Goal: Task Accomplishment & Management: Manage account settings

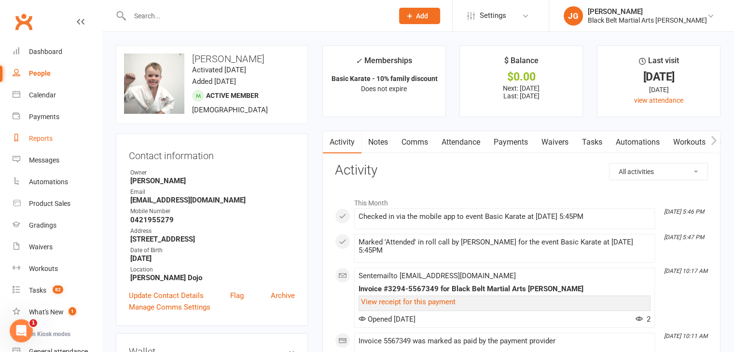
click at [48, 138] on div "Reports" at bounding box center [41, 139] width 24 height 8
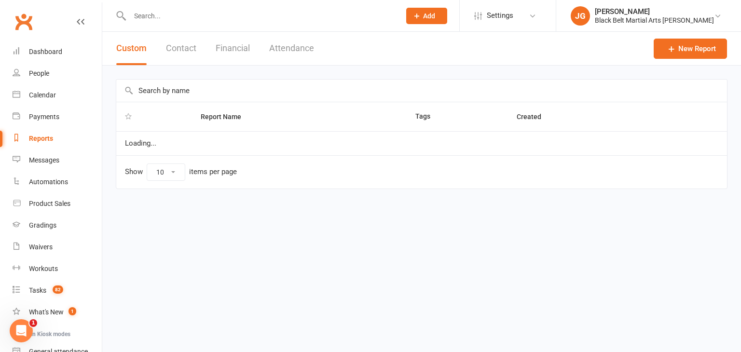
click at [172, 53] on button "Contact" at bounding box center [181, 48] width 30 height 33
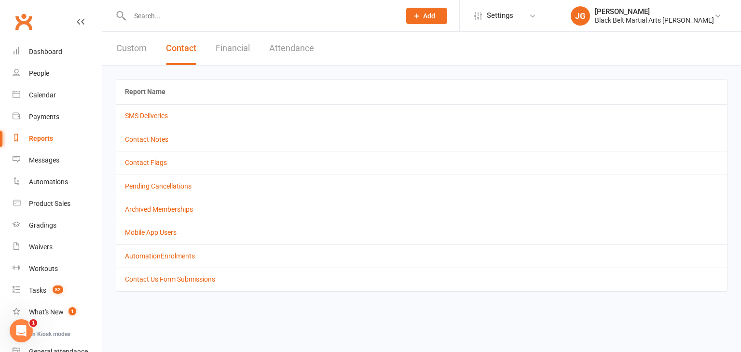
click at [135, 134] on td "Contact Notes" at bounding box center [421, 139] width 611 height 23
click at [136, 138] on link "Contact Notes" at bounding box center [146, 140] width 43 height 8
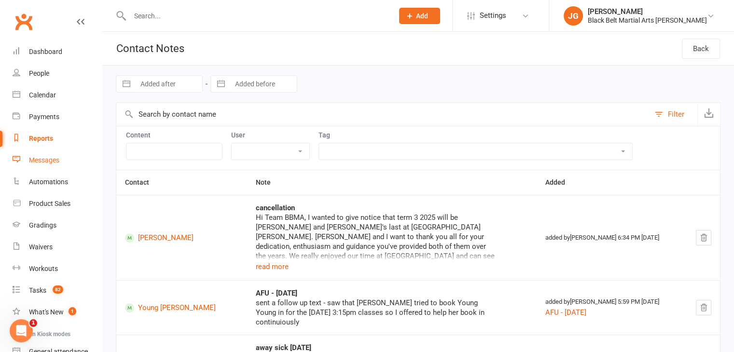
click at [30, 160] on div "Messages" at bounding box center [44, 160] width 30 height 8
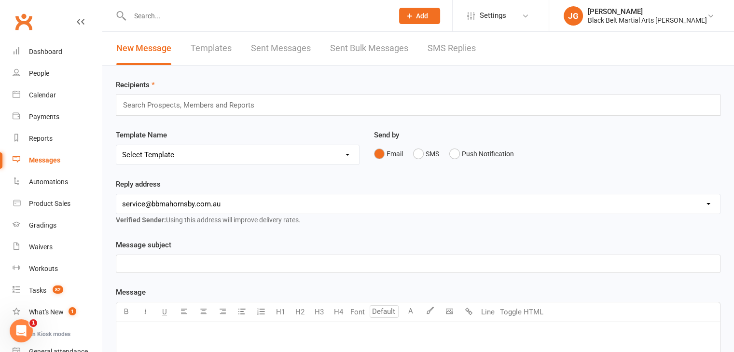
click at [440, 55] on link "SMS Replies" at bounding box center [451, 48] width 48 height 33
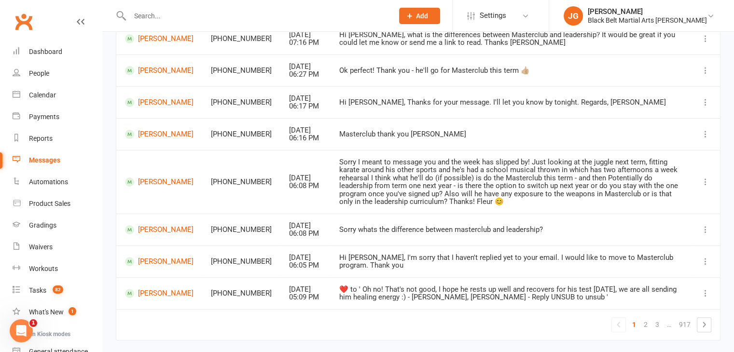
scroll to position [198, 0]
click at [649, 322] on link "2" at bounding box center [646, 325] width 12 height 14
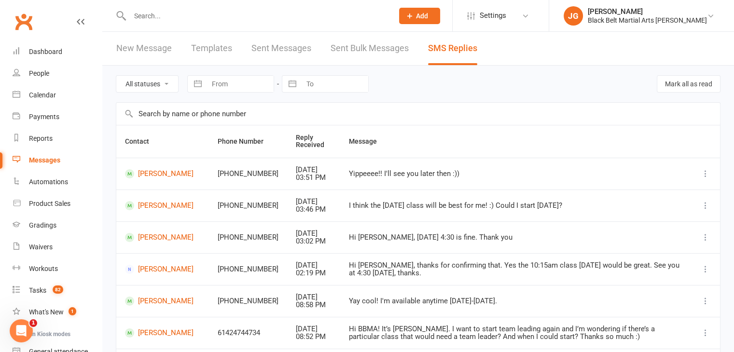
scroll to position [0, 0]
click at [19, 24] on link "Clubworx" at bounding box center [24, 22] width 24 height 24
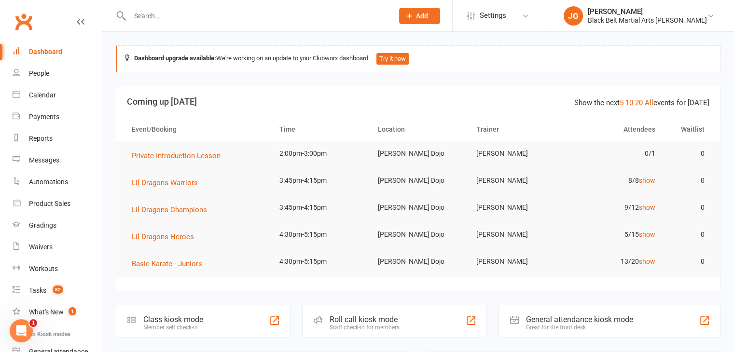
click at [217, 15] on input "text" at bounding box center [257, 16] width 260 height 14
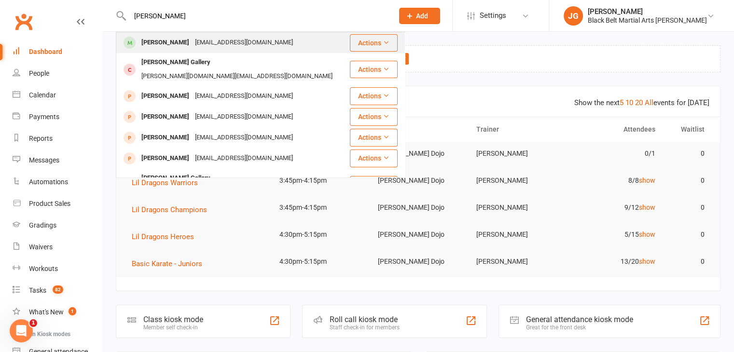
type input "mick gallagher"
click at [200, 38] on div "mickgallagher4australia@gmail.com" at bounding box center [244, 43] width 104 height 14
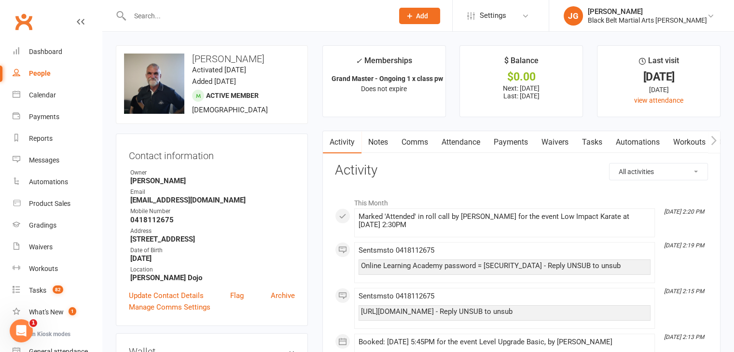
click at [502, 143] on link "Payments" at bounding box center [511, 142] width 48 height 22
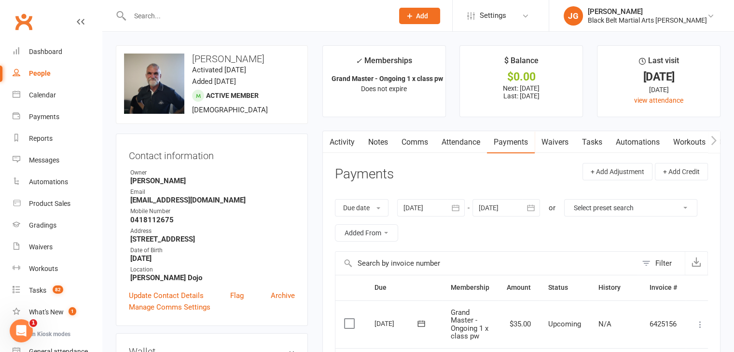
click at [215, 8] on div at bounding box center [251, 15] width 271 height 31
click at [215, 14] on input "text" at bounding box center [257, 16] width 260 height 14
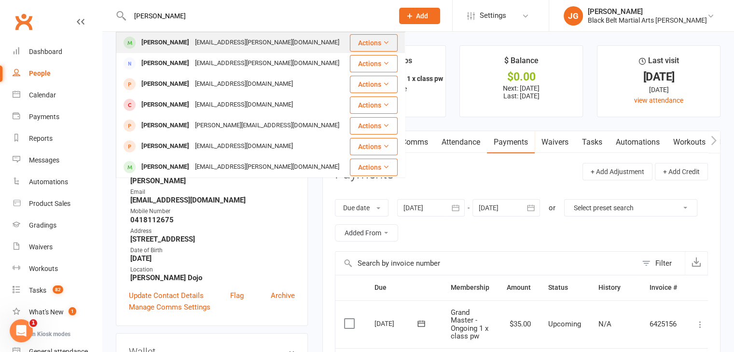
type input "joshua spooner"
click at [210, 39] on div "keiran.spooner@hotmail.com" at bounding box center [267, 43] width 150 height 14
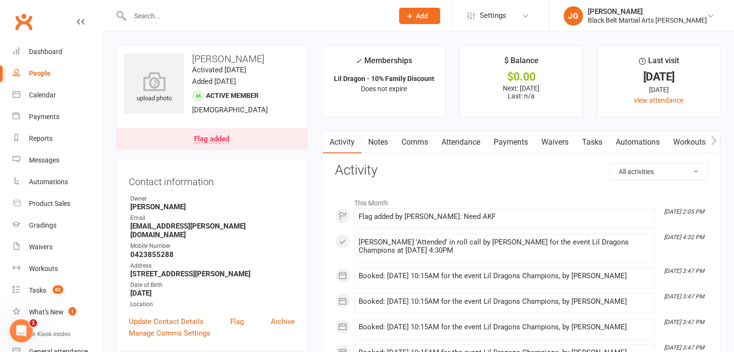
click at [166, 228] on strong "keiran.spooner@hotmail.com" at bounding box center [212, 230] width 165 height 17
copy strong "keiran.spooner@hotmail.com"
click at [498, 141] on link "Payments" at bounding box center [511, 142] width 48 height 22
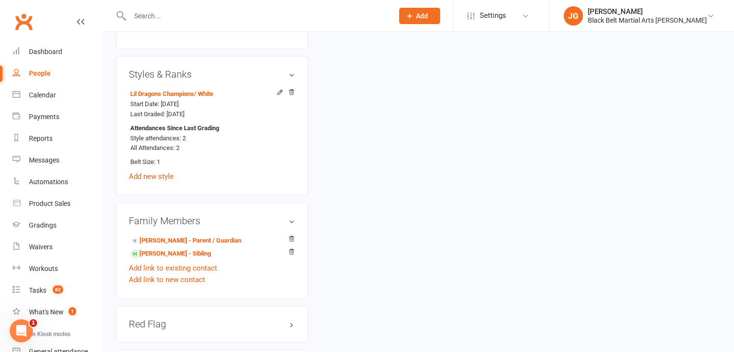
scroll to position [714, 0]
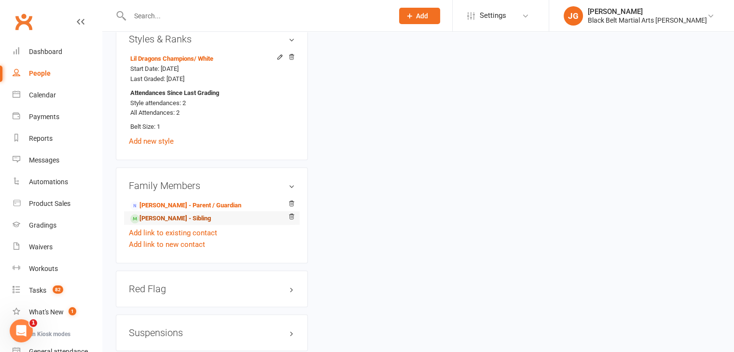
click at [173, 220] on link "Lachlan Spooner - Sibling" at bounding box center [170, 219] width 81 height 10
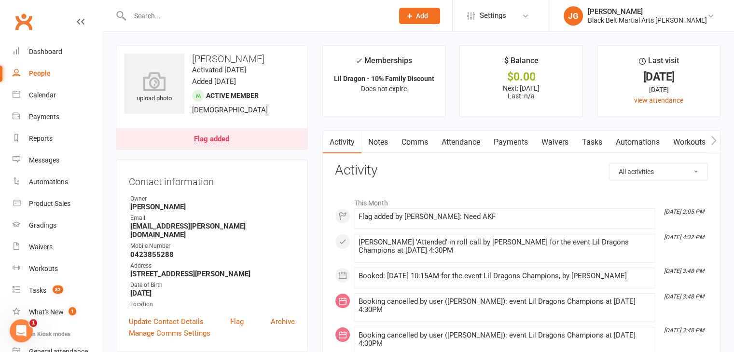
click at [459, 141] on link "Attendance" at bounding box center [461, 142] width 52 height 22
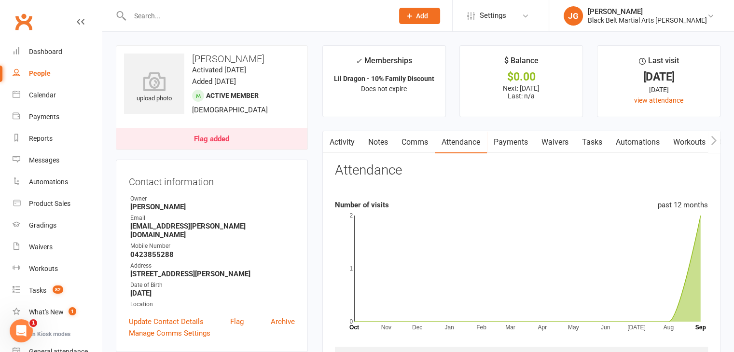
click at [513, 143] on link "Payments" at bounding box center [511, 142] width 48 height 22
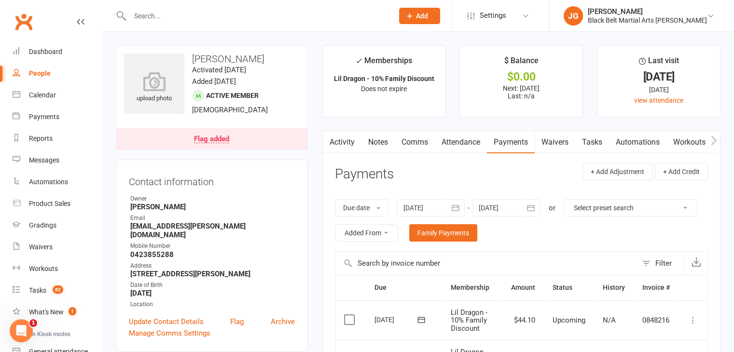
scroll to position [199, 0]
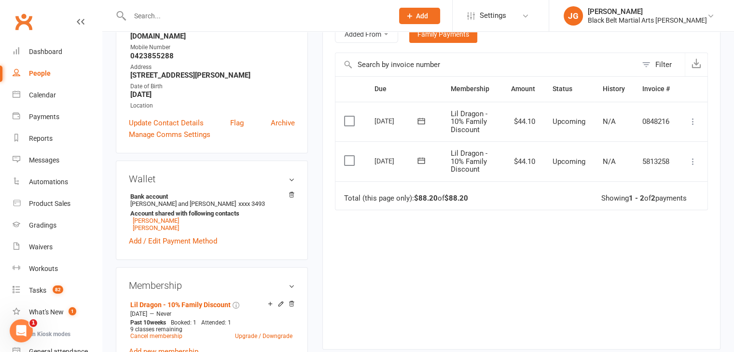
click at [250, 14] on input "text" at bounding box center [257, 16] width 260 height 14
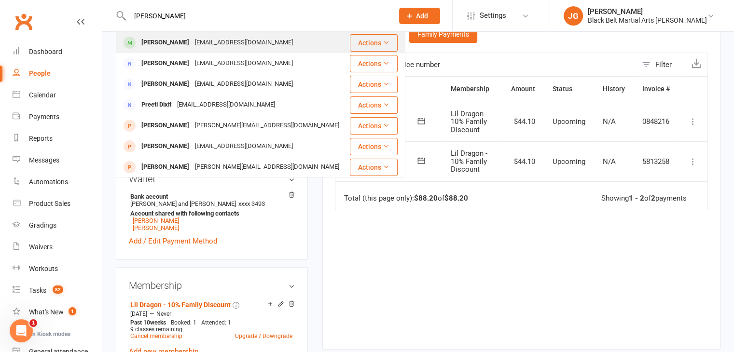
type input "dixita singla"
click at [224, 37] on div "gaurav.singla0511@gmail.com" at bounding box center [244, 43] width 104 height 14
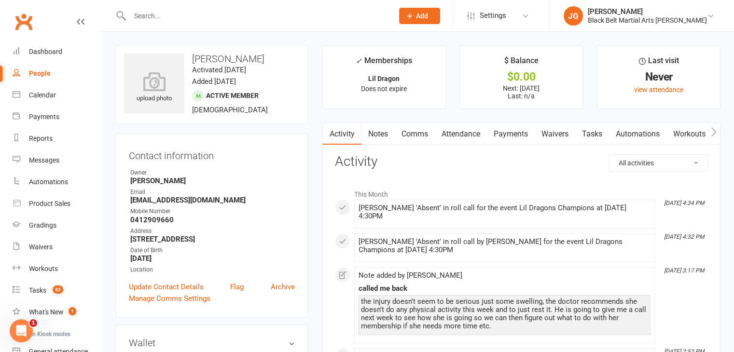
click at [170, 202] on strong "[EMAIL_ADDRESS][DOMAIN_NAME]" at bounding box center [212, 200] width 165 height 9
copy strong "[EMAIL_ADDRESS][DOMAIN_NAME]"
click at [504, 131] on link "Payments" at bounding box center [511, 134] width 48 height 22
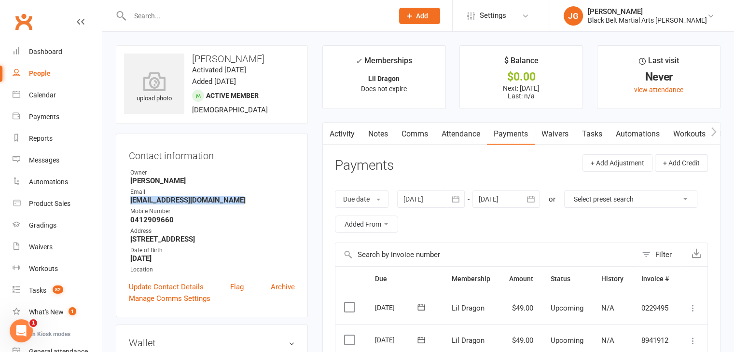
click at [384, 125] on link "Notes" at bounding box center [377, 134] width 33 height 22
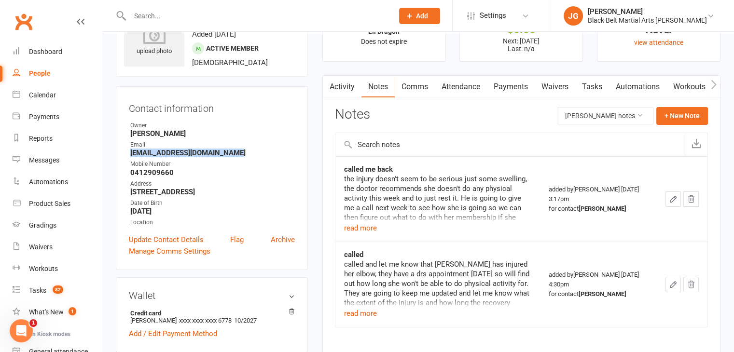
scroll to position [48, 0]
click at [358, 232] on td "called me back the injury doesn't seem to be serious just some swelling, the do…" at bounding box center [437, 198] width 205 height 85
click at [357, 226] on button "read more" at bounding box center [360, 228] width 33 height 12
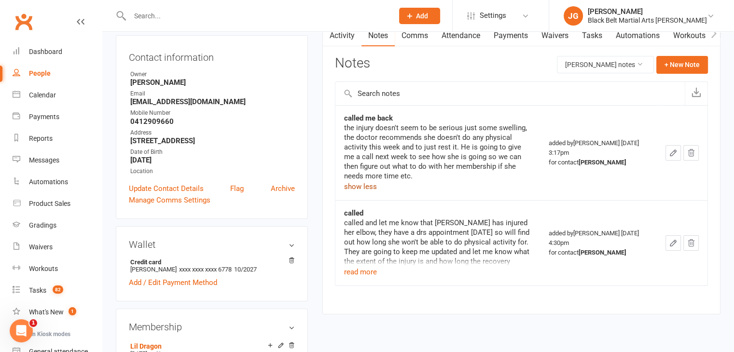
scroll to position [0, 0]
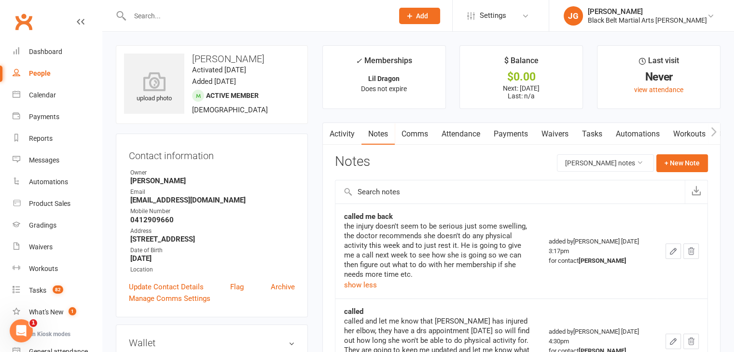
click at [240, 14] on input "text" at bounding box center [257, 16] width 260 height 14
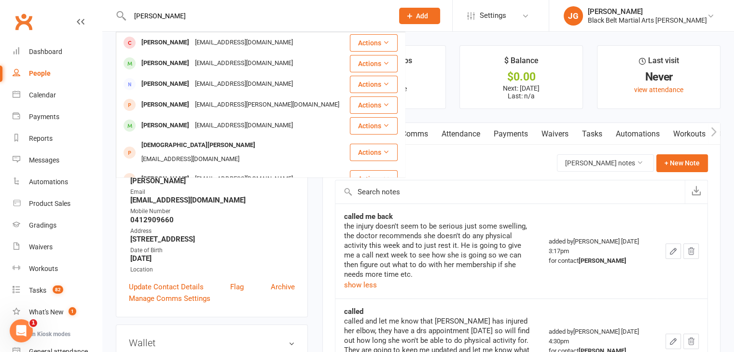
type input "abhishek chandra"
click at [461, 82] on li "$ Balance $0.00 Next: 17 Sep 2025 Last: n/a" at bounding box center [521, 77] width 124 height 64
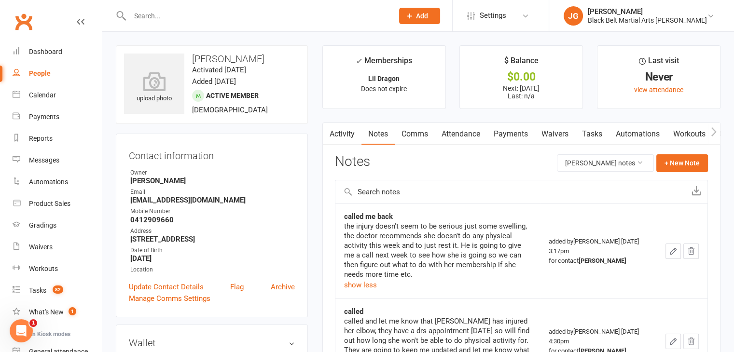
click at [266, 11] on input "text" at bounding box center [257, 16] width 260 height 14
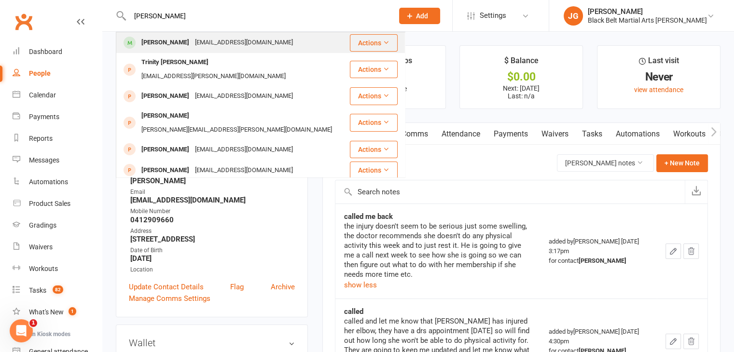
type input "towa smith"
click at [234, 43] on div "j_hideking@hotmail.com" at bounding box center [244, 43] width 104 height 14
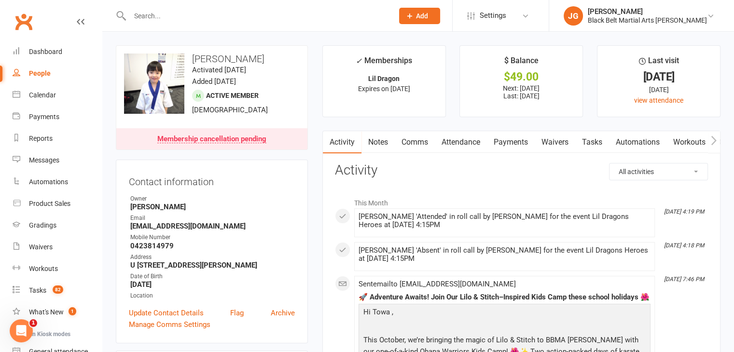
click at [509, 145] on link "Payments" at bounding box center [511, 142] width 48 height 22
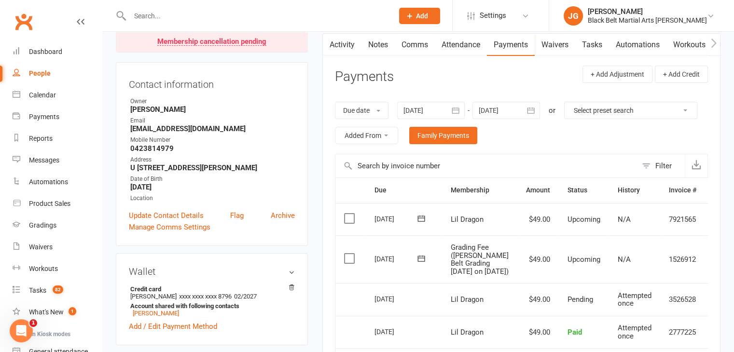
scroll to position [96, 0]
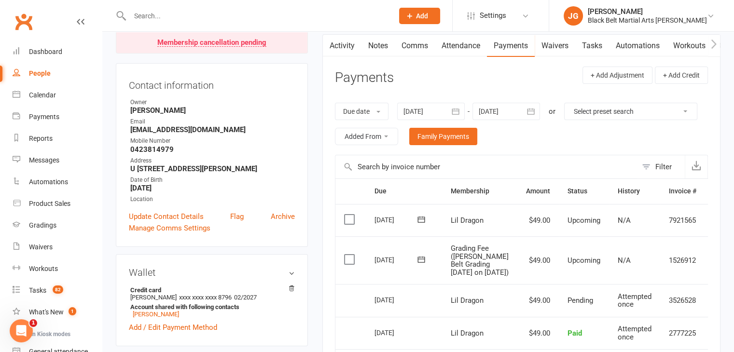
click at [495, 119] on div "Due date Due date Date paid Date failed Date settled 11 Aug 2025 August 2025 Su…" at bounding box center [521, 124] width 373 height 62
click at [496, 117] on div at bounding box center [506, 111] width 68 height 17
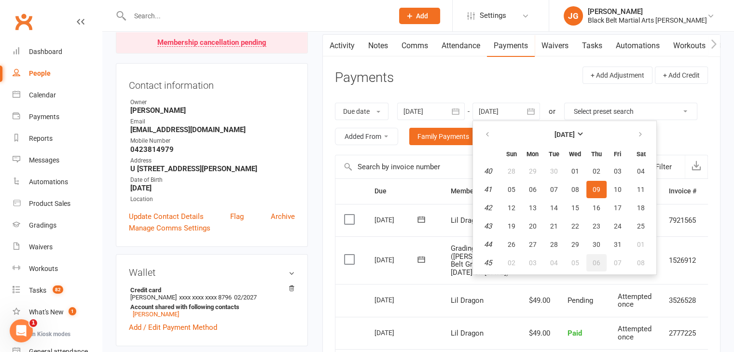
click at [592, 254] on button "06" at bounding box center [596, 262] width 20 height 17
type input "06 Nov 2025"
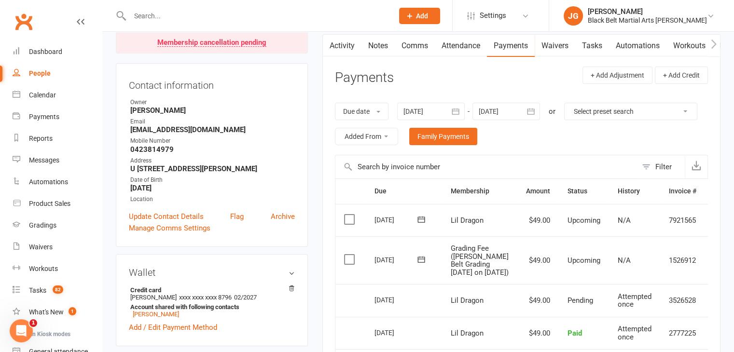
click at [324, 14] on input "text" at bounding box center [257, 16] width 260 height 14
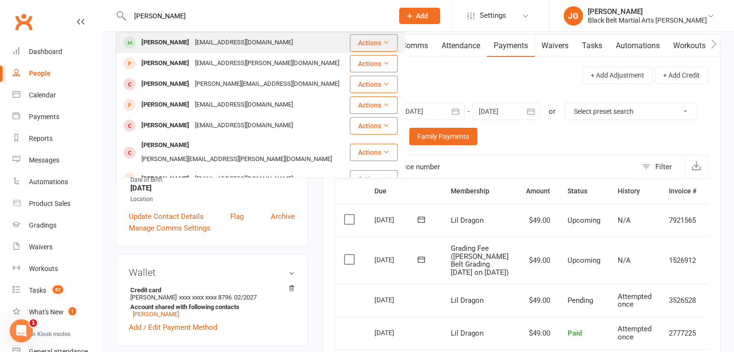
type input "sophie-ella"
click at [254, 43] on div "simonekuhn99@yahoo.com" at bounding box center [244, 43] width 104 height 14
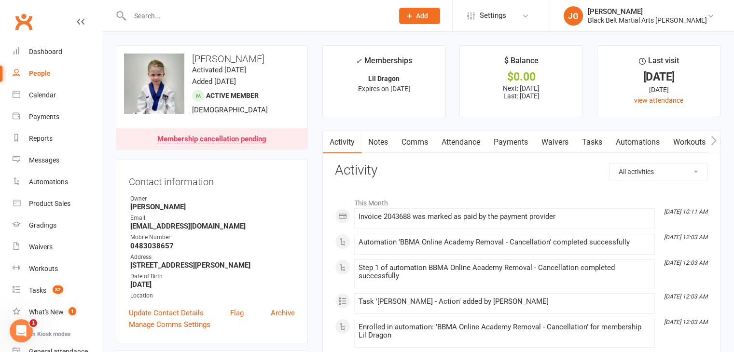
click at [498, 139] on link "Payments" at bounding box center [511, 142] width 48 height 22
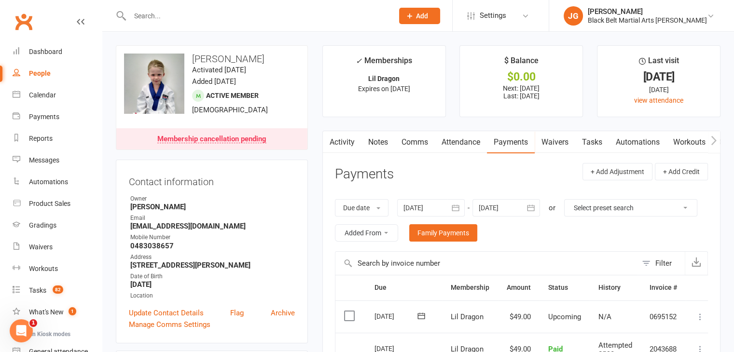
click at [301, 17] on input "text" at bounding box center [257, 16] width 260 height 14
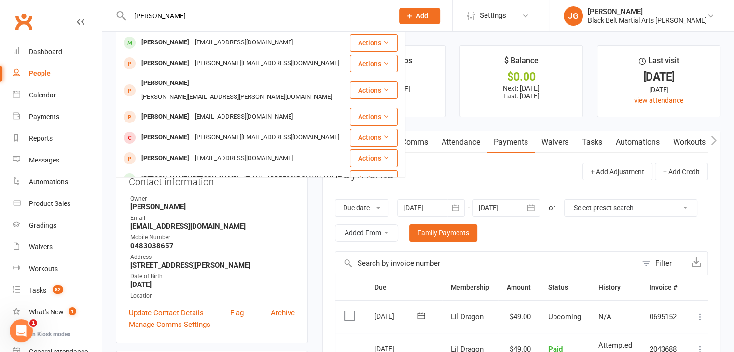
type input "jeremy liang"
click at [255, 42] on div "Jeremy Liang cnhugo@gmail.com" at bounding box center [233, 43] width 232 height 20
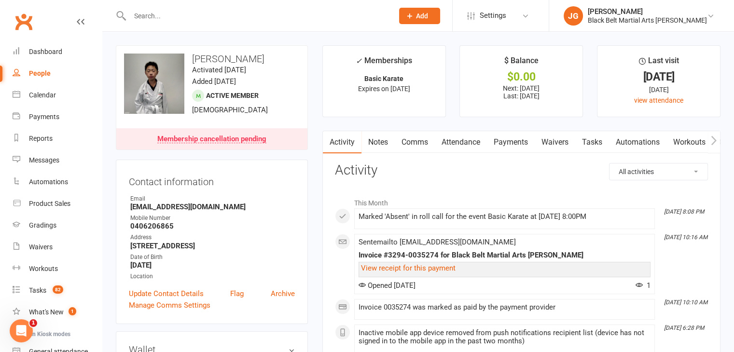
click at [514, 145] on link "Payments" at bounding box center [511, 142] width 48 height 22
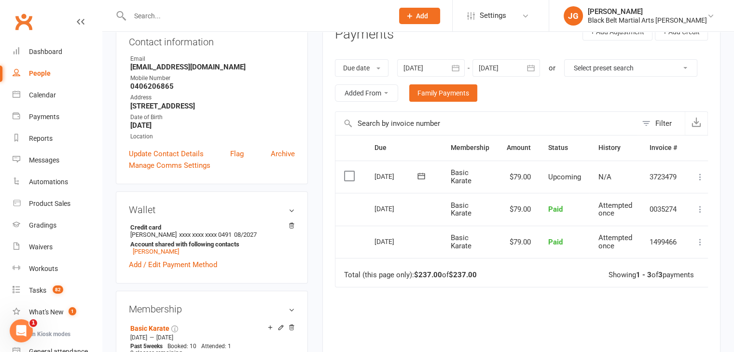
scroll to position [150, 0]
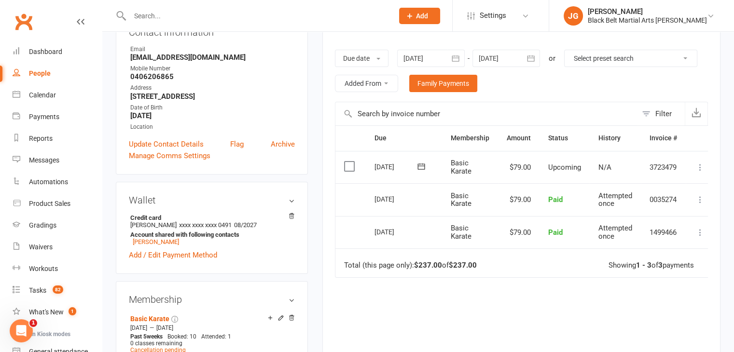
click at [281, 7] on div at bounding box center [251, 15] width 271 height 31
click at [262, 17] on input "text" at bounding box center [257, 16] width 260 height 14
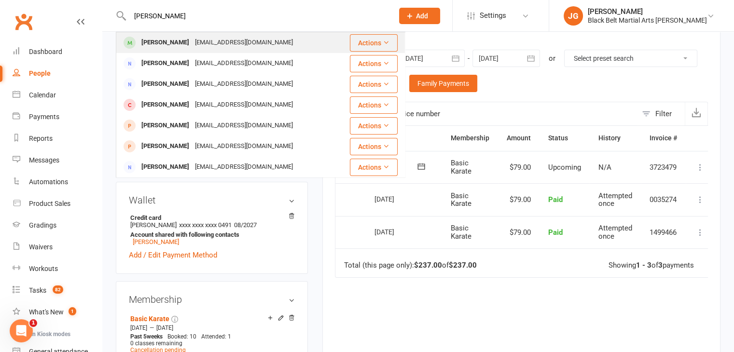
type input "advika sharma"
click at [226, 38] on div "dheeraj_citm@yahoo.com" at bounding box center [244, 43] width 104 height 14
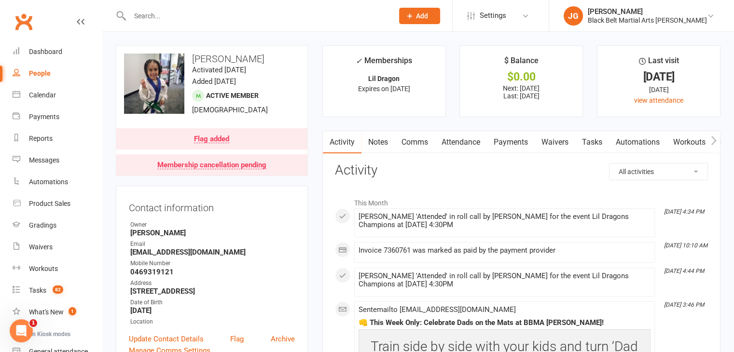
click at [508, 138] on link "Payments" at bounding box center [511, 142] width 48 height 22
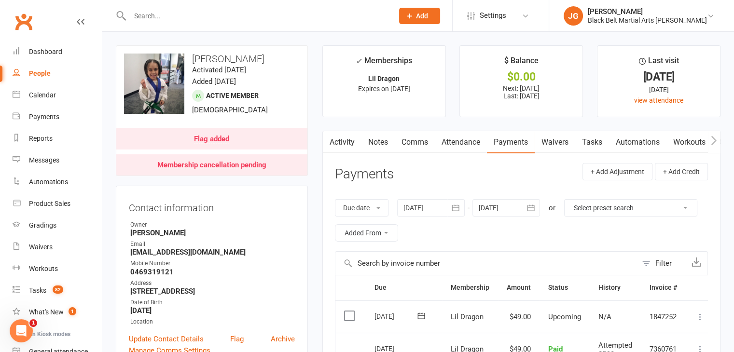
click at [467, 141] on link "Attendance" at bounding box center [461, 142] width 52 height 22
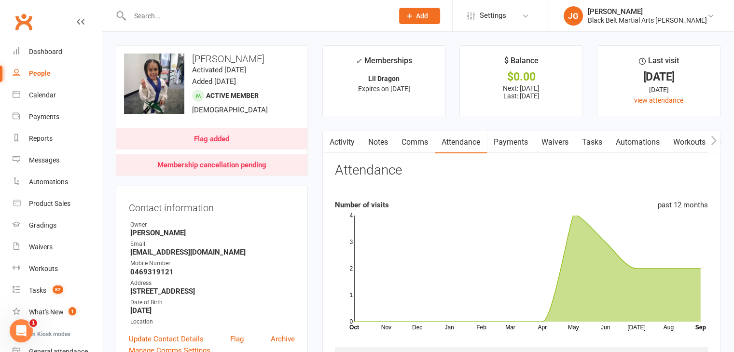
click at [515, 141] on link "Payments" at bounding box center [511, 142] width 48 height 22
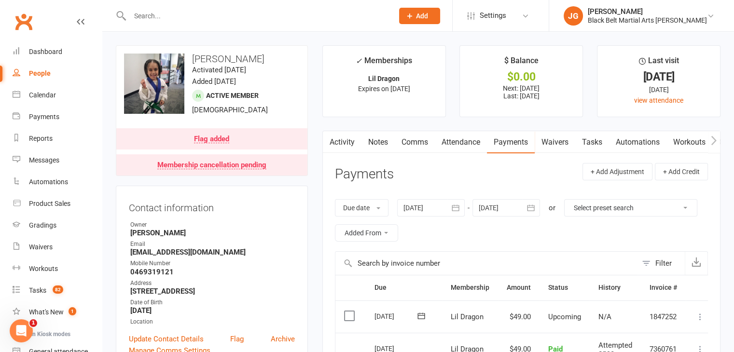
click at [237, 15] on input "text" at bounding box center [257, 16] width 260 height 14
click at [322, 15] on input "text" at bounding box center [257, 16] width 260 height 14
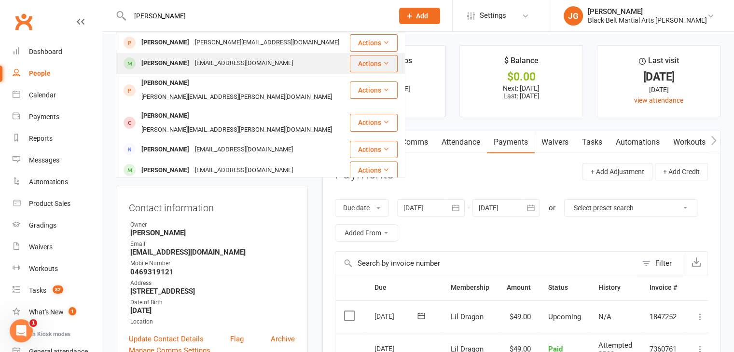
type input "emmett ang"
click at [176, 56] on div "Emmett Ang" at bounding box center [165, 63] width 54 height 14
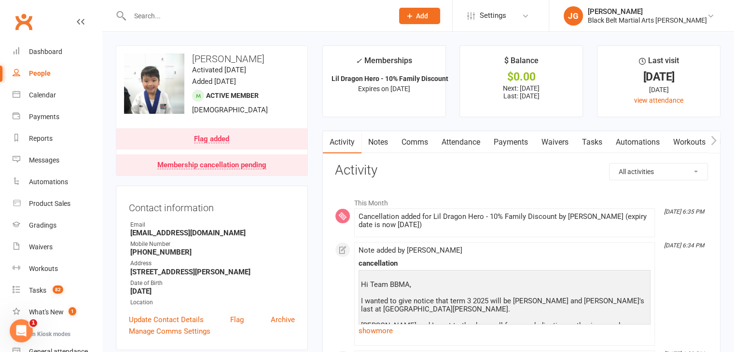
click at [511, 141] on link "Payments" at bounding box center [511, 142] width 48 height 22
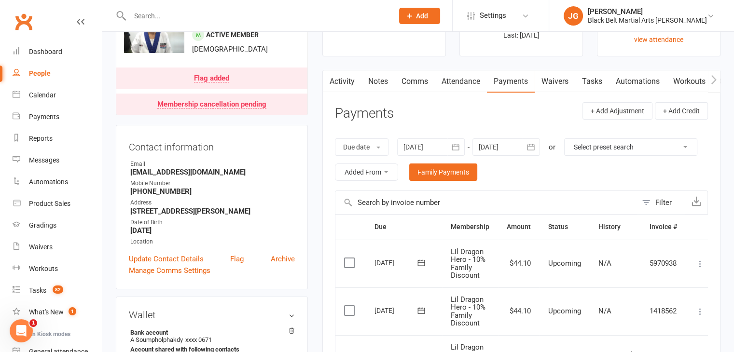
scroll to position [51, 0]
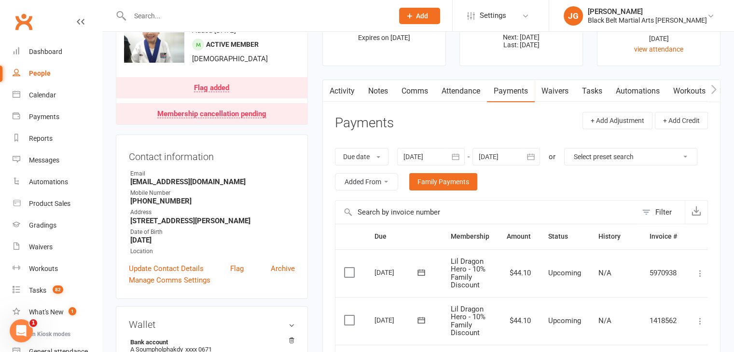
click at [502, 156] on div at bounding box center [506, 156] width 68 height 17
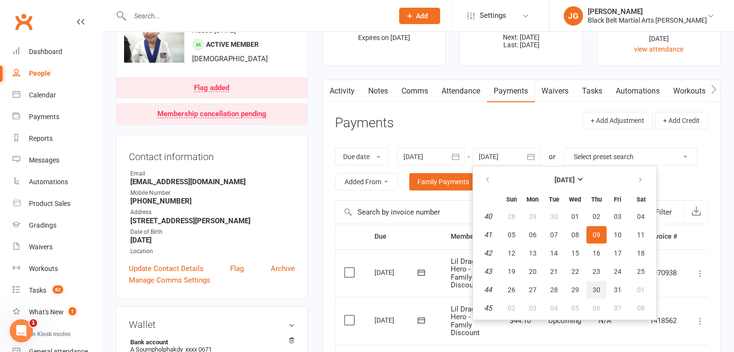
click at [599, 292] on button "30" at bounding box center [596, 289] width 20 height 17
type input "30 Oct 2025"
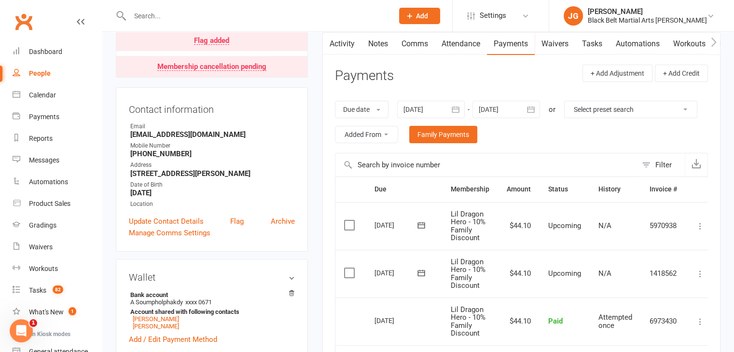
scroll to position [98, 0]
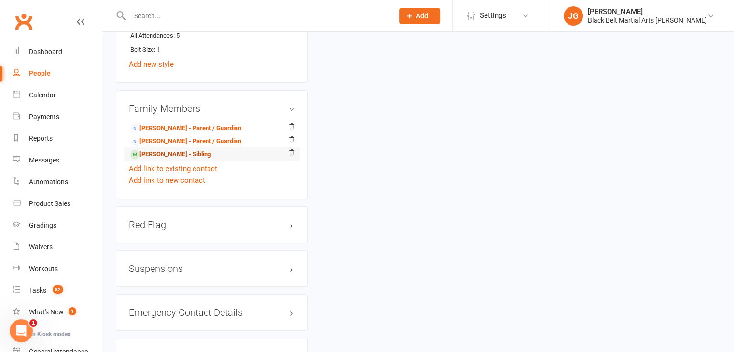
click at [174, 152] on link "Josephine Ang - Sibling" at bounding box center [170, 155] width 81 height 10
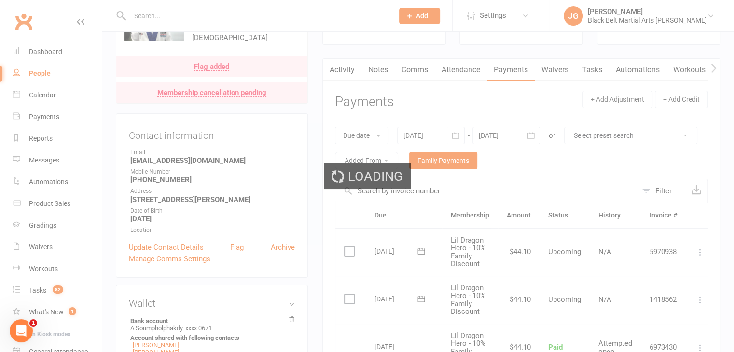
scroll to position [0, 0]
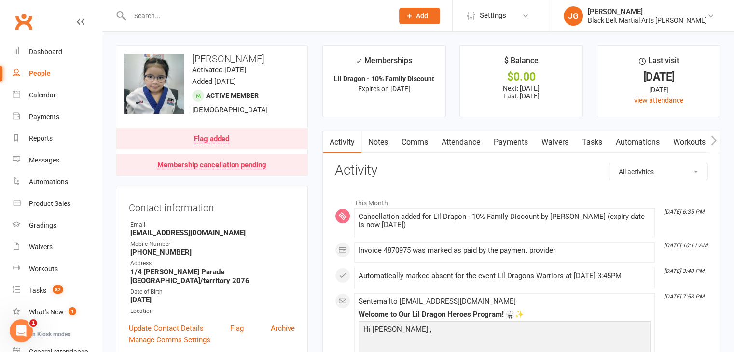
click at [302, 9] on input "text" at bounding box center [257, 16] width 260 height 14
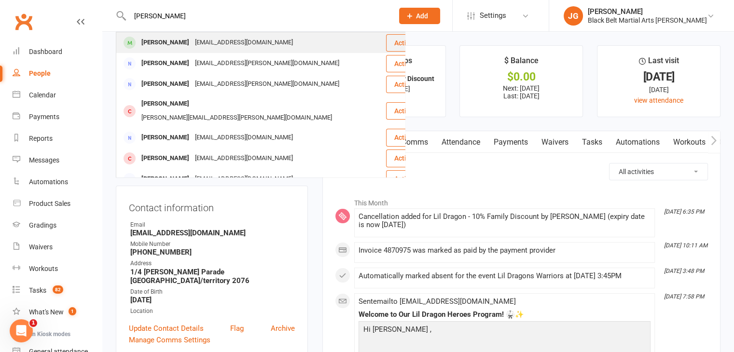
type input "jarrah bailey"
click at [239, 37] on div "Somethingforsus@yahoo.com" at bounding box center [244, 43] width 104 height 14
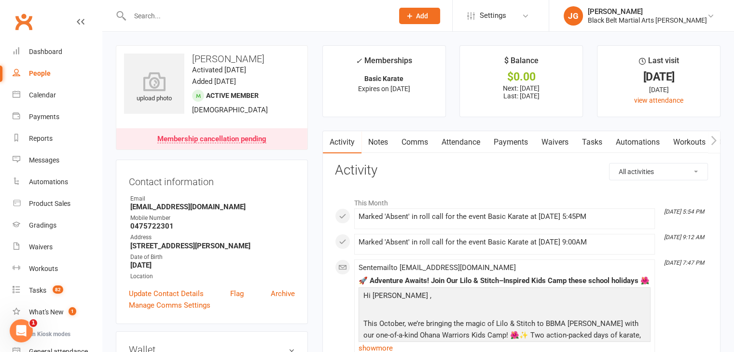
click at [516, 144] on link "Payments" at bounding box center [511, 142] width 48 height 22
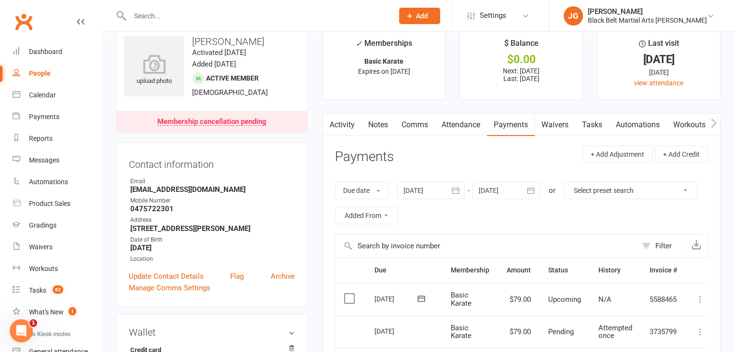
scroll to position [17, 0]
click at [508, 191] on div at bounding box center [506, 190] width 68 height 17
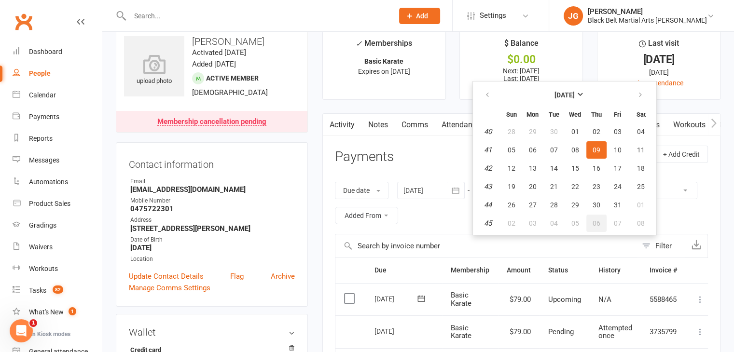
click at [588, 215] on button "06" at bounding box center [596, 223] width 20 height 17
type input "06 Nov 2025"
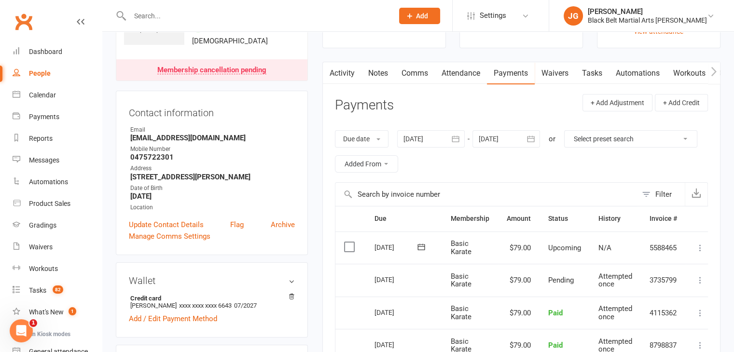
scroll to position [69, 0]
click at [262, 4] on div at bounding box center [251, 15] width 271 height 31
click at [268, 13] on input "text" at bounding box center [257, 16] width 260 height 14
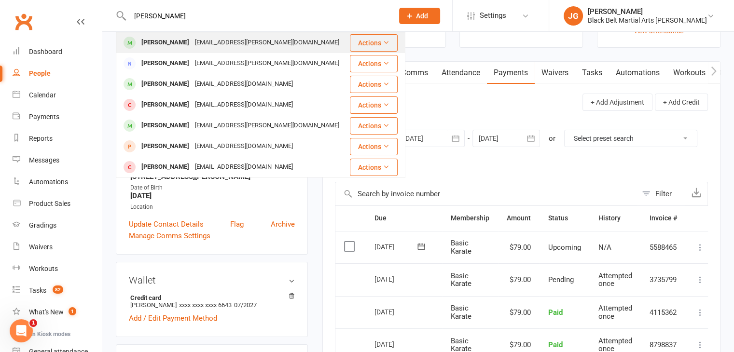
type input "theo kemp"
click at [257, 36] on div "jasmine.kemp@hotmail.com" at bounding box center [267, 43] width 150 height 14
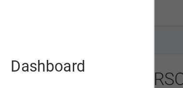
scroll to position [0, 1]
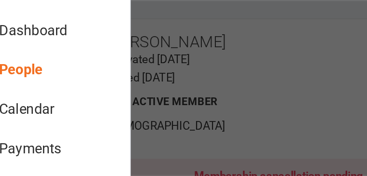
click at [211, 79] on div at bounding box center [183, 88] width 367 height 176
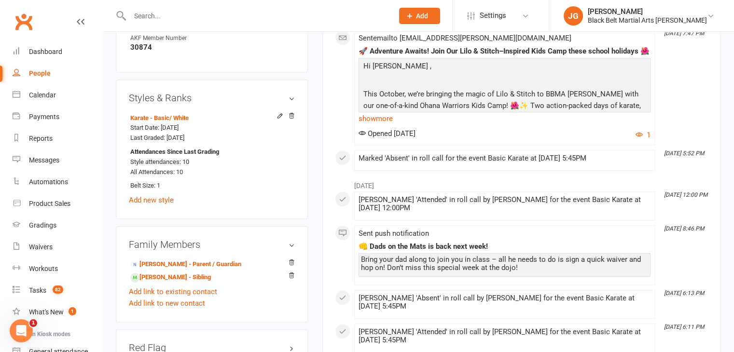
scroll to position [775, 0]
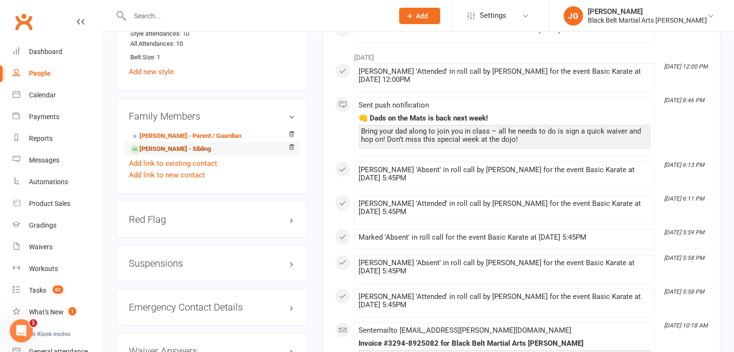
click at [152, 144] on link "Oliver Kemp - Sibling" at bounding box center [170, 149] width 81 height 10
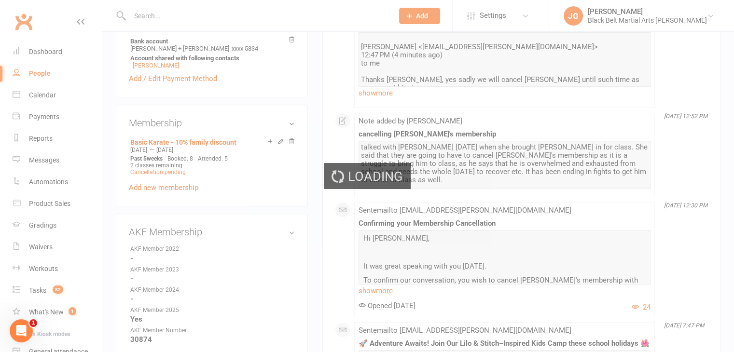
scroll to position [0, 0]
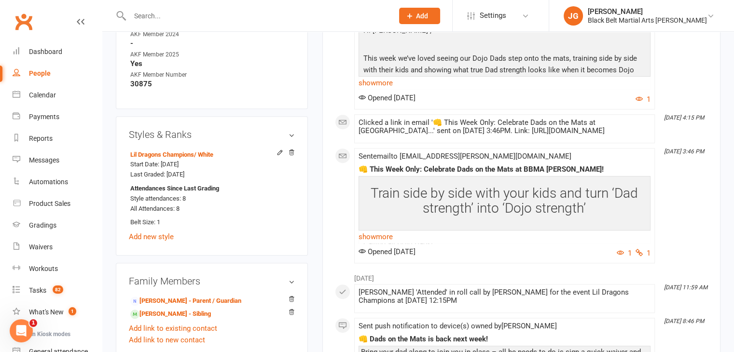
scroll to position [593, 0]
click at [182, 308] on link "Theo Kemp - Sibling" at bounding box center [170, 313] width 81 height 10
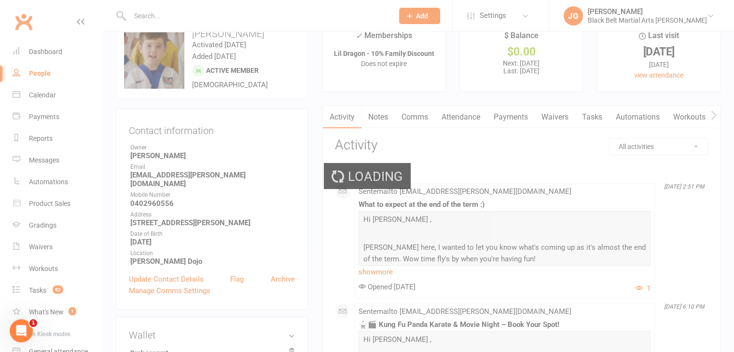
scroll to position [0, 0]
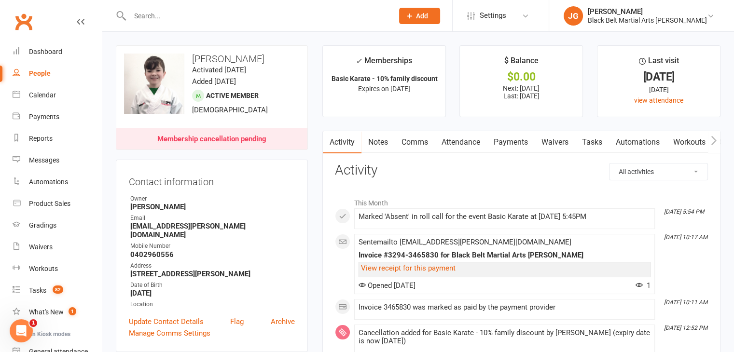
click at [473, 141] on link "Attendance" at bounding box center [461, 142] width 52 height 22
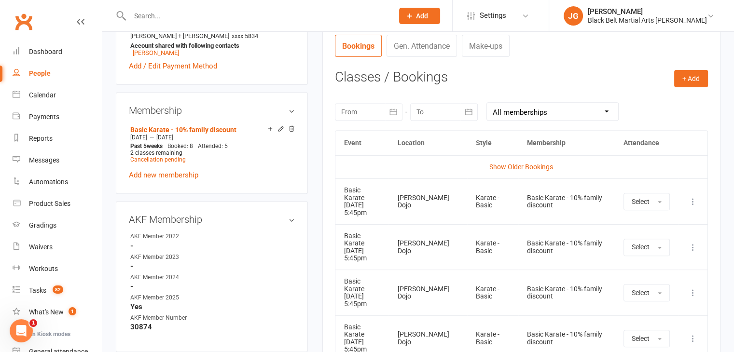
scroll to position [413, 0]
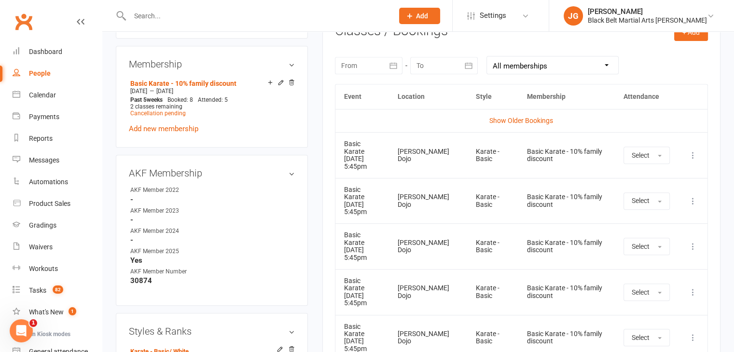
click at [484, 198] on td "Karate - Basic" at bounding box center [492, 201] width 51 height 46
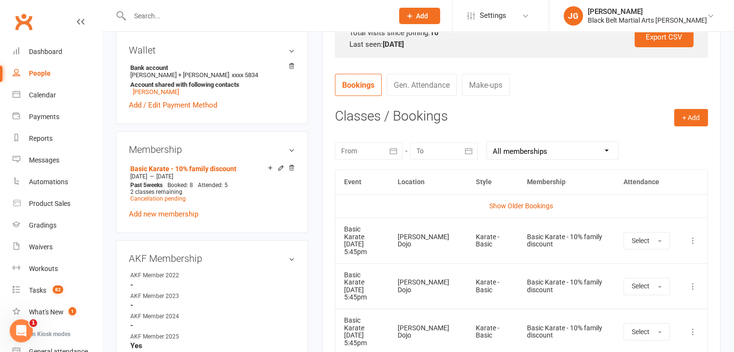
scroll to position [310, 0]
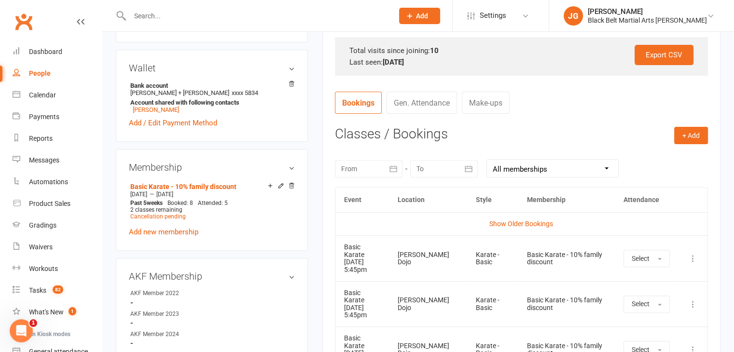
click at [382, 172] on div at bounding box center [369, 168] width 68 height 17
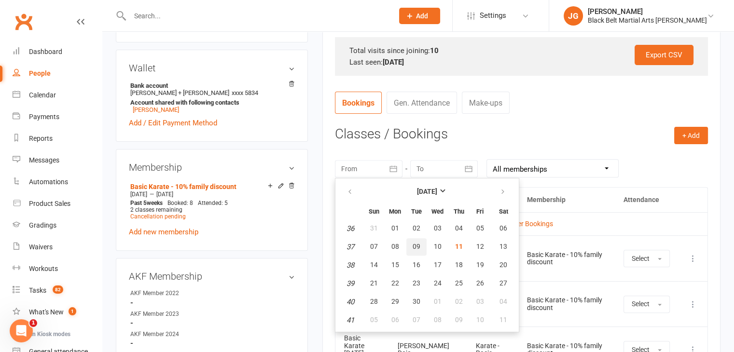
click at [415, 243] on span "09" at bounding box center [417, 247] width 8 height 8
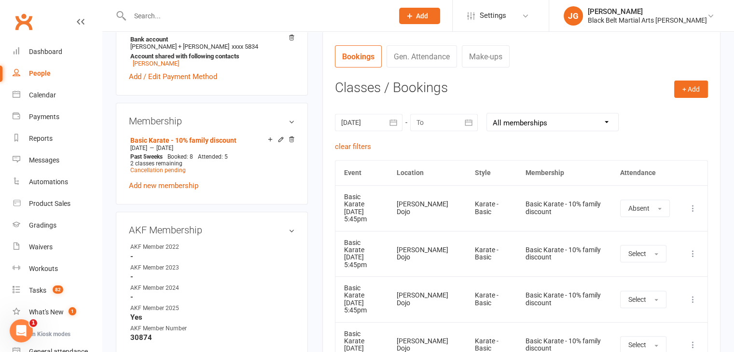
scroll to position [357, 0]
click at [377, 116] on div at bounding box center [369, 121] width 68 height 17
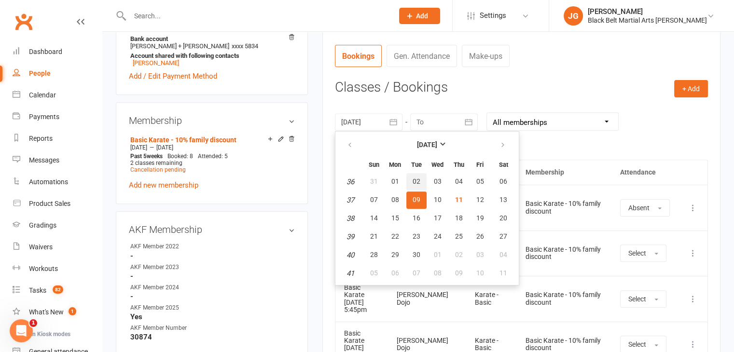
click at [409, 179] on button "02" at bounding box center [416, 181] width 20 height 17
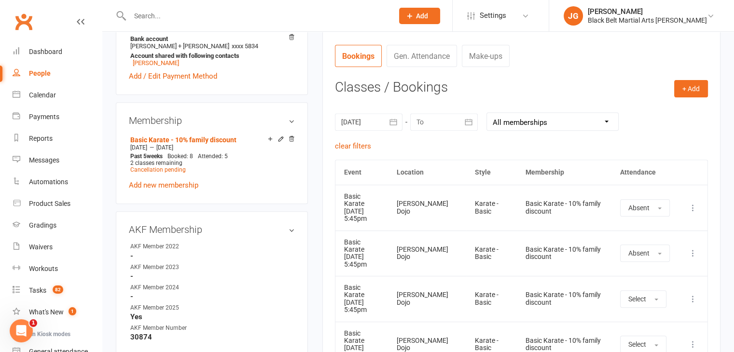
scroll to position [384, 0]
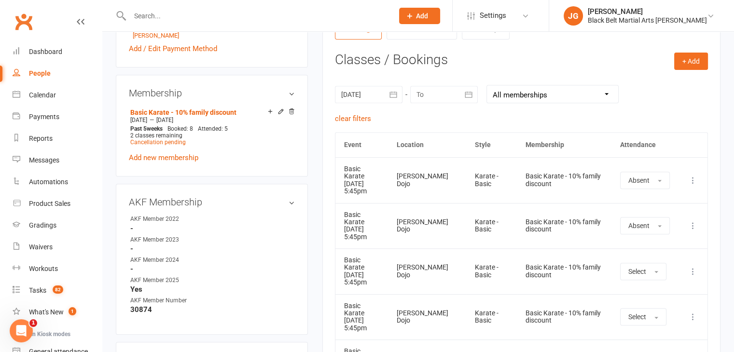
click at [384, 96] on div at bounding box center [369, 94] width 68 height 17
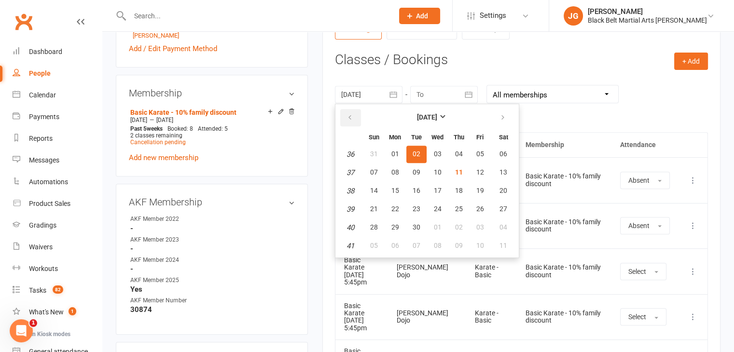
click at [346, 116] on icon "button" at bounding box center [349, 118] width 7 height 8
click at [412, 220] on button "26" at bounding box center [416, 227] width 20 height 17
type input "26 Aug 2025"
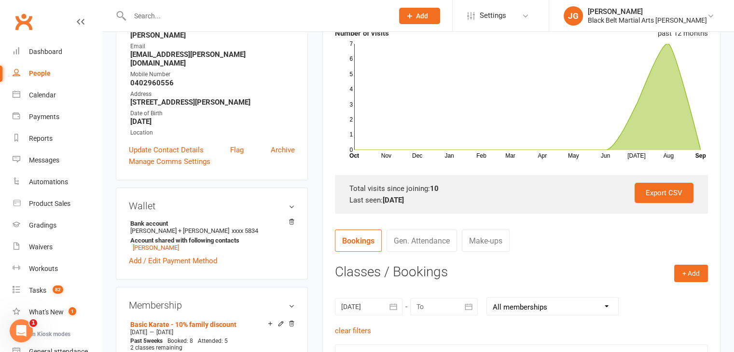
scroll to position [0, 0]
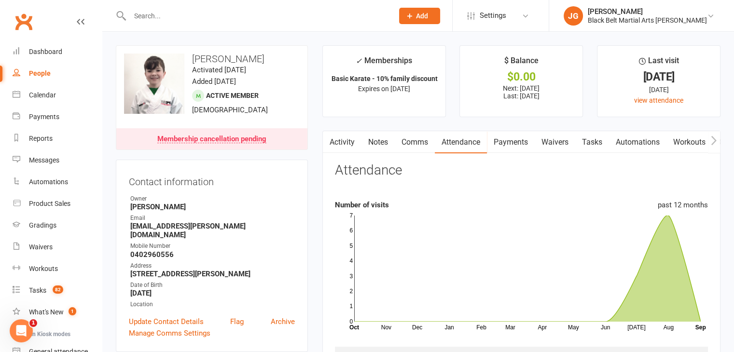
click at [403, 145] on link "Comms" at bounding box center [415, 142] width 40 height 22
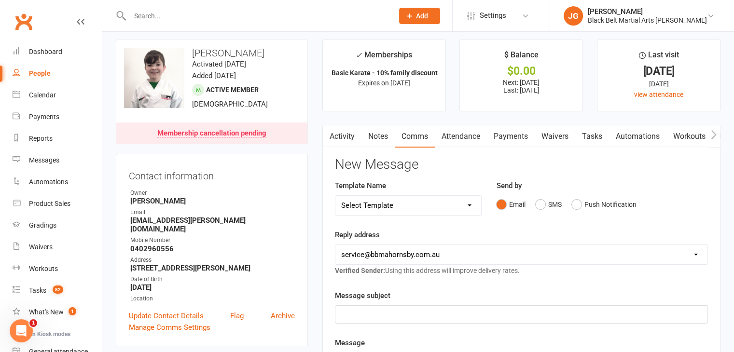
scroll to position [6, 0]
click at [510, 136] on link "Payments" at bounding box center [511, 136] width 48 height 22
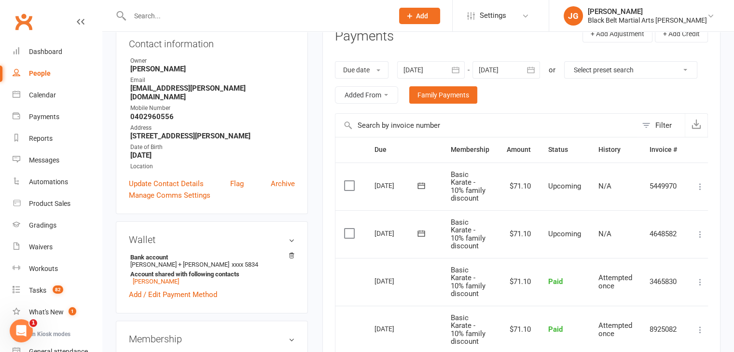
scroll to position [138, 0]
click at [503, 70] on div at bounding box center [506, 69] width 68 height 17
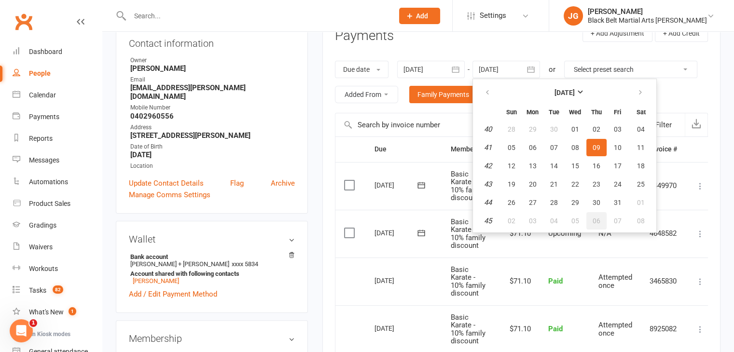
click at [596, 219] on span "06" at bounding box center [596, 221] width 8 height 8
type input "06 Nov 2025"
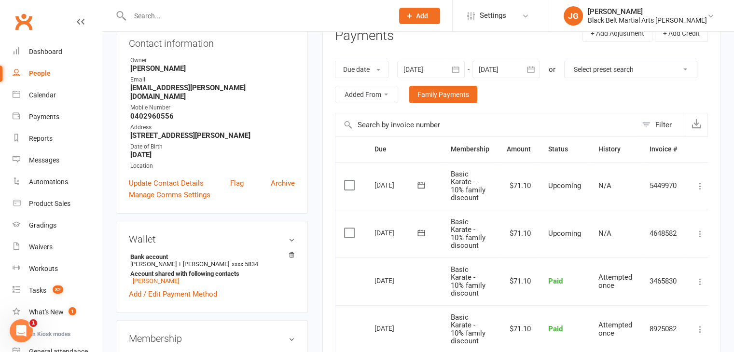
scroll to position [189, 0]
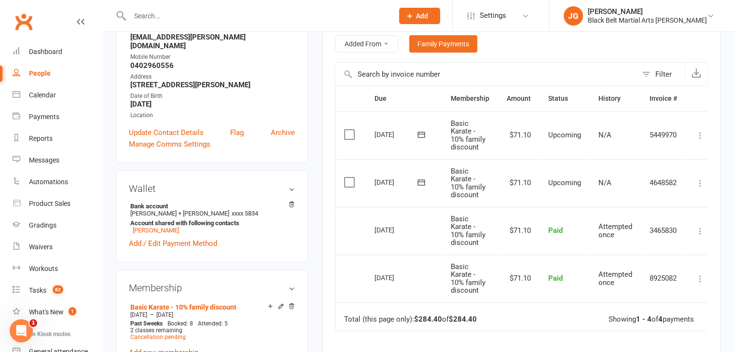
click at [214, 17] on input "text" at bounding box center [257, 16] width 260 height 14
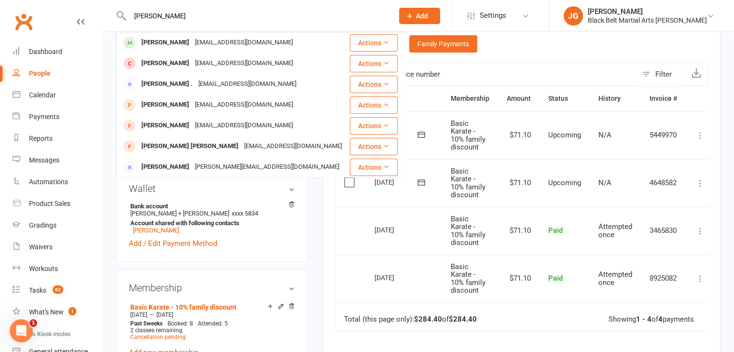
type input "carol lee"
click at [204, 41] on div "michaeljparrington@gmail.com" at bounding box center [244, 43] width 104 height 14
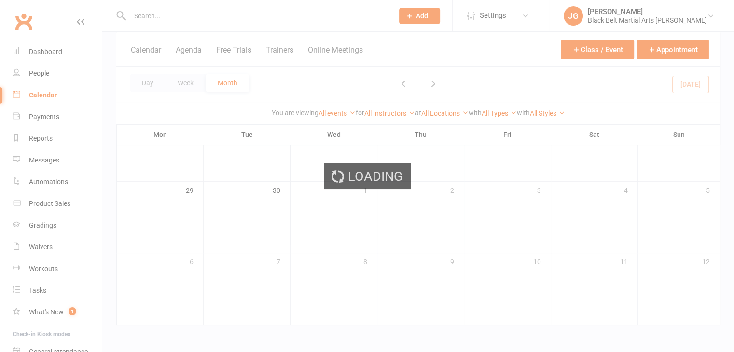
scroll to position [685, 0]
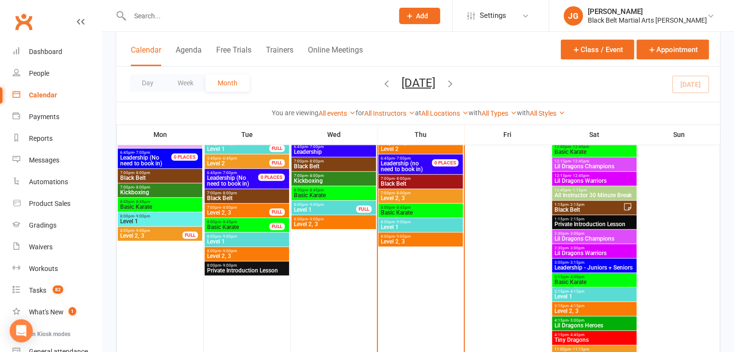
click at [232, 14] on input "text" at bounding box center [257, 16] width 260 height 14
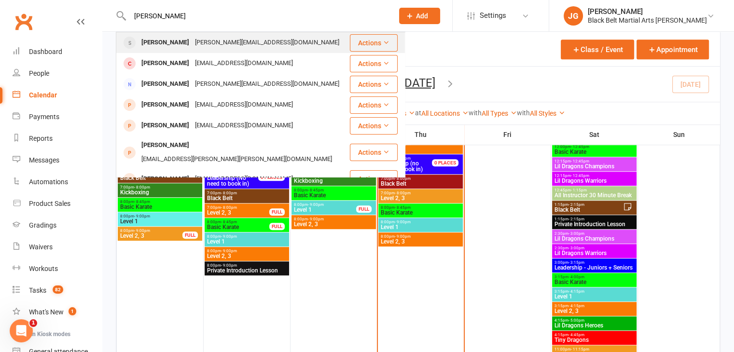
type input "rohan basu"
click at [210, 41] on div "Debamita@hotmail.com" at bounding box center [267, 43] width 150 height 14
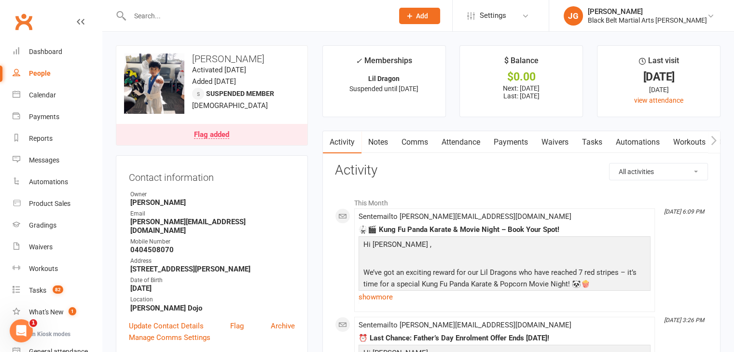
click at [205, 135] on div "Flag added" at bounding box center [211, 135] width 35 height 8
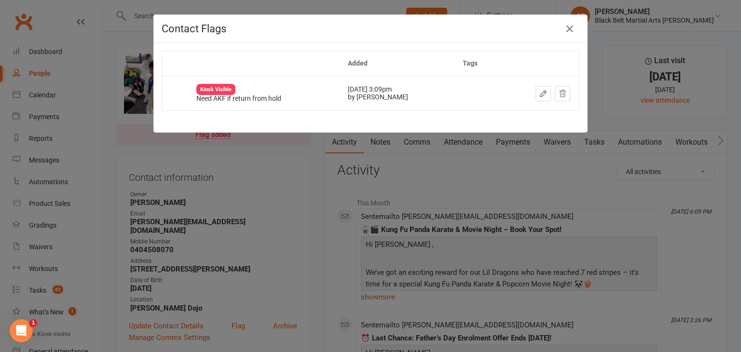
click at [292, 205] on div "Contact Flags Added Tags Kiosk Visible Need AKF if return from hold Aug 7, 2025…" at bounding box center [370, 176] width 741 height 352
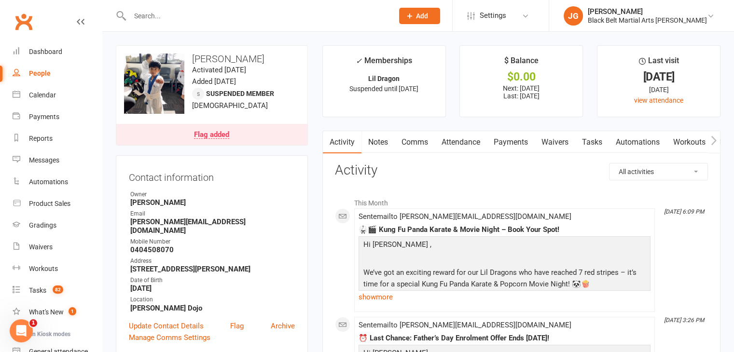
click at [455, 138] on link "Attendance" at bounding box center [461, 142] width 52 height 22
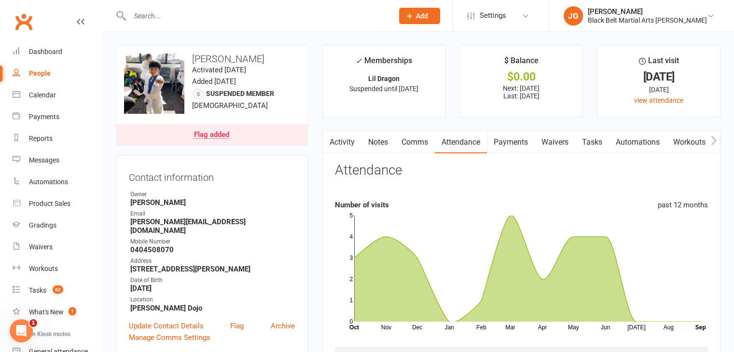
click at [494, 142] on link "Payments" at bounding box center [511, 142] width 48 height 22
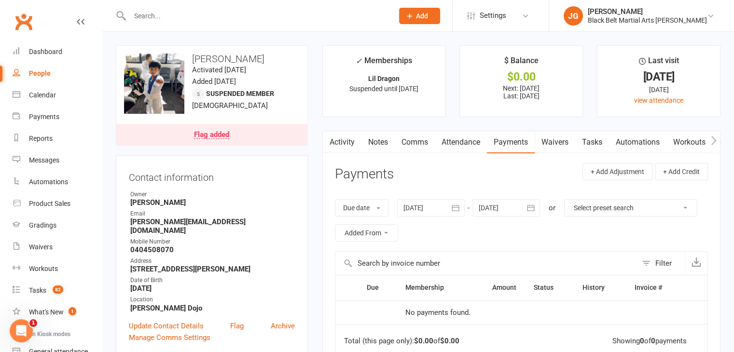
click at [230, 12] on input "text" at bounding box center [257, 16] width 260 height 14
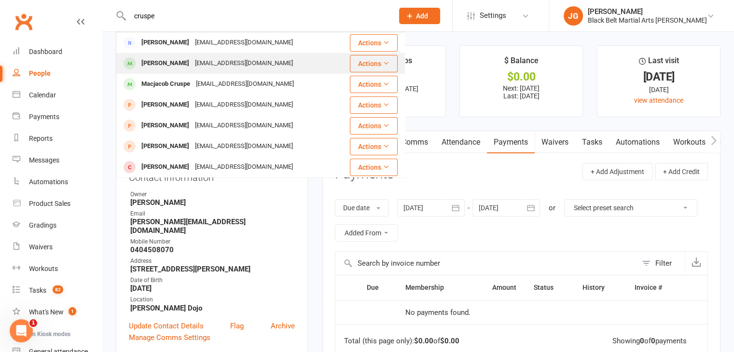
type input "cruspe"
click at [226, 64] on div "cruspemadel@yahoo.com" at bounding box center [244, 63] width 104 height 14
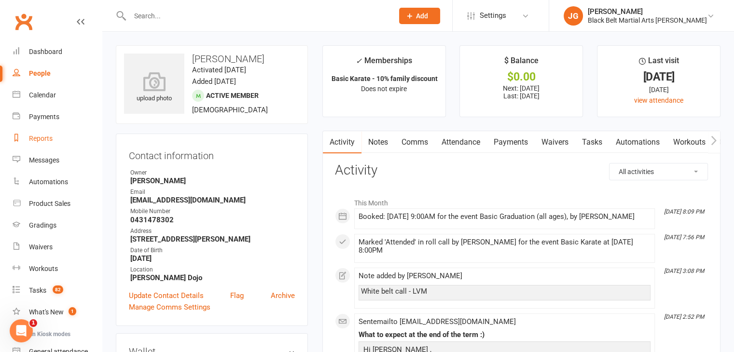
click at [37, 141] on div "Reports" at bounding box center [41, 139] width 24 height 8
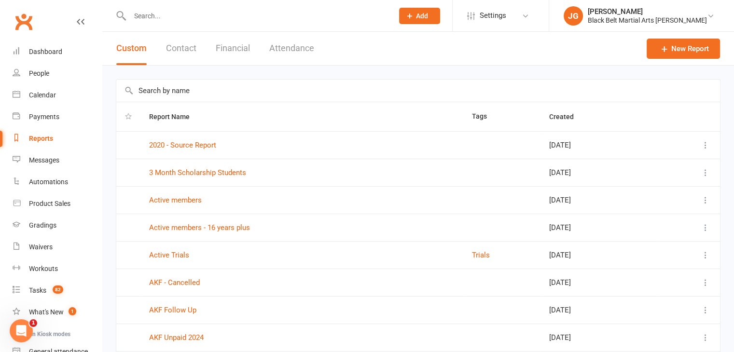
click at [206, 92] on input "text" at bounding box center [418, 91] width 604 height 22
click at [438, 96] on input "text" at bounding box center [418, 91] width 604 height 22
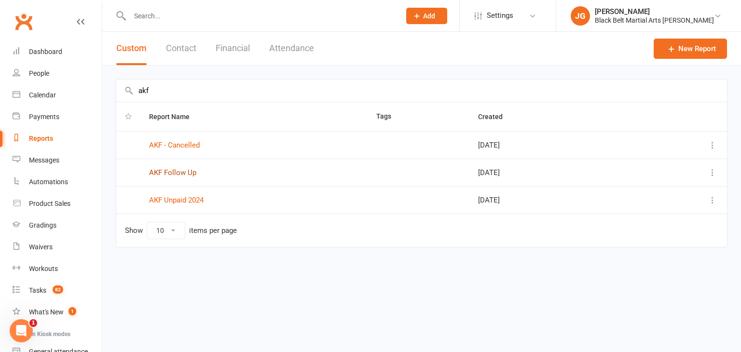
type input "akf"
click at [168, 173] on link "AKF Follow Up" at bounding box center [172, 172] width 47 height 9
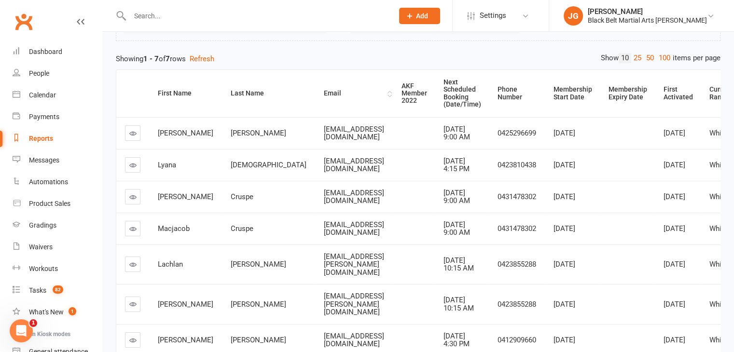
scroll to position [121, 0]
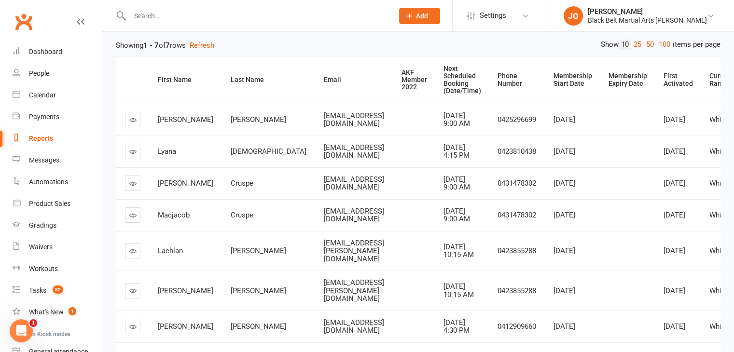
click at [125, 120] on link at bounding box center [132, 119] width 15 height 15
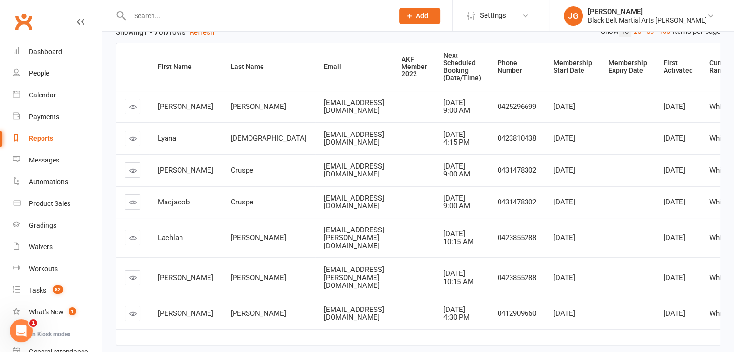
scroll to position [135, 0]
click at [128, 146] on link at bounding box center [132, 137] width 15 height 15
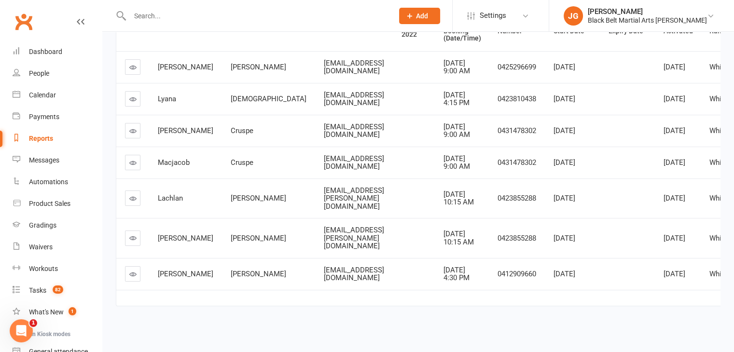
scroll to position [213, 0]
click at [135, 195] on icon at bounding box center [132, 198] width 7 height 7
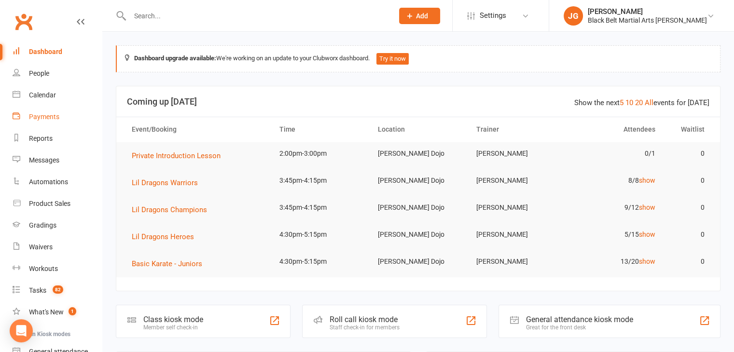
click at [40, 114] on div "Payments" at bounding box center [44, 117] width 30 height 8
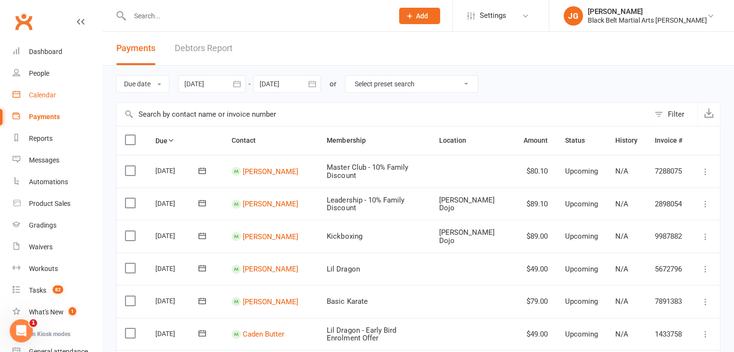
click at [35, 95] on div "Calendar" at bounding box center [42, 95] width 27 height 8
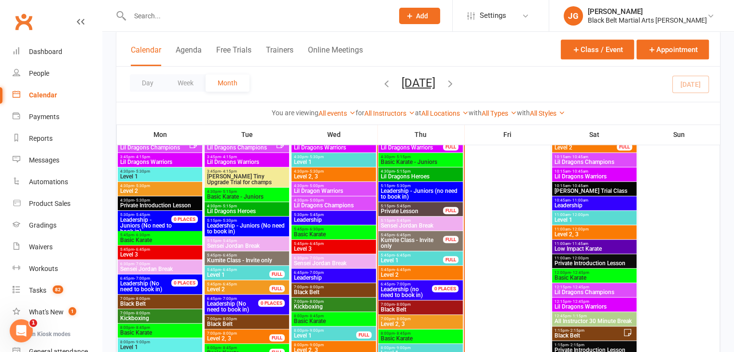
scroll to position [559, 0]
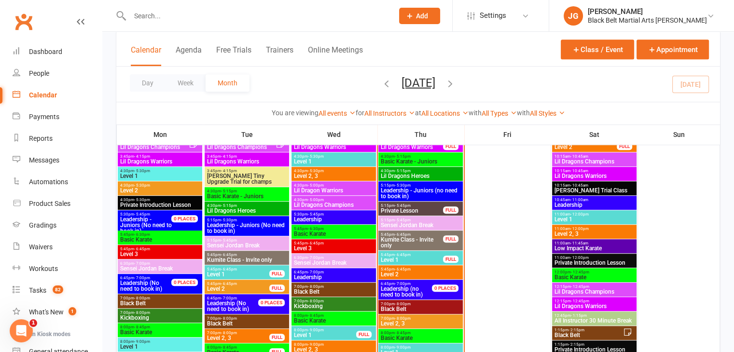
click at [399, 209] on span "Private Lesson" at bounding box center [411, 211] width 63 height 6
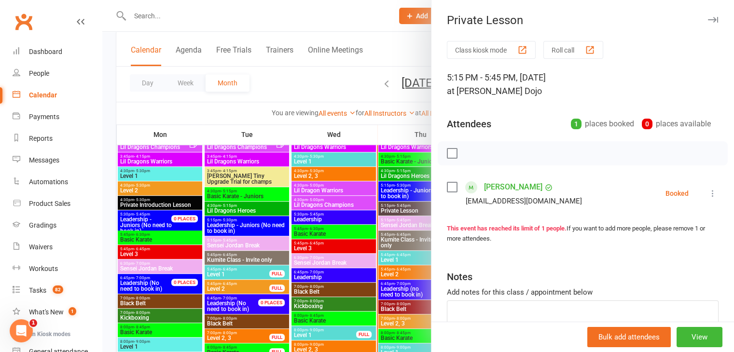
click at [340, 242] on div at bounding box center [418, 176] width 632 height 352
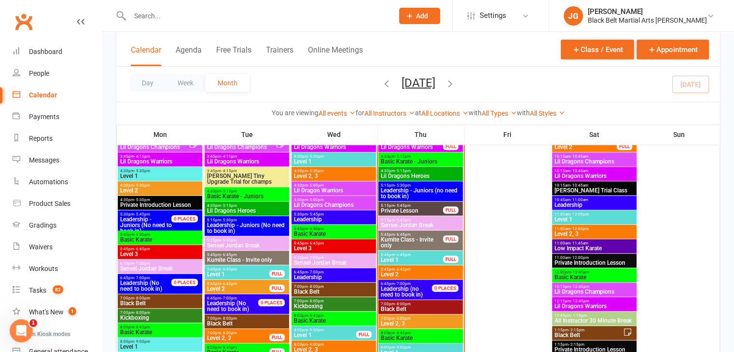
click at [403, 192] on span "Leadership - Juniors (no need to book in)" at bounding box center [420, 194] width 81 height 12
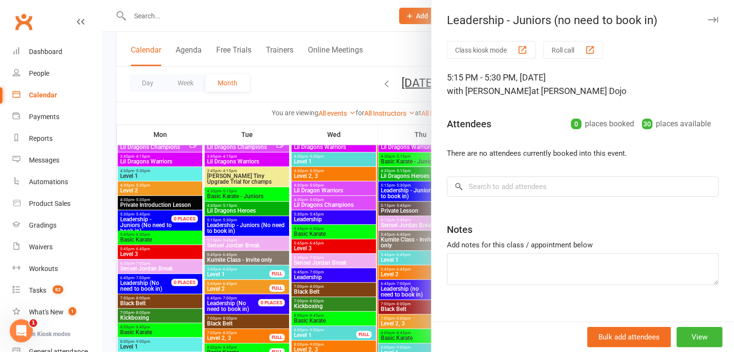
click at [382, 200] on div at bounding box center [418, 176] width 632 height 352
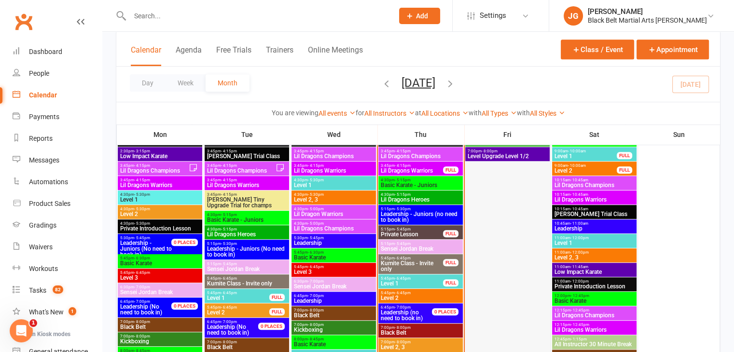
scroll to position [536, 0]
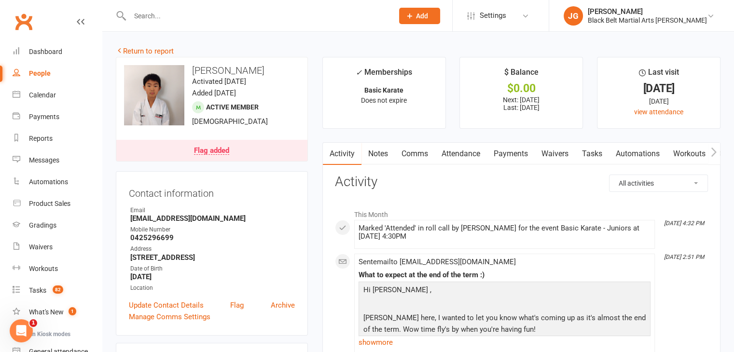
click at [226, 153] on div "Flag added" at bounding box center [211, 151] width 35 height 8
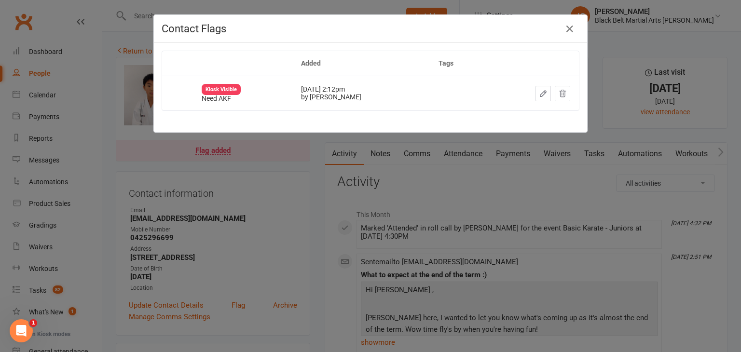
click at [356, 210] on div "Contact Flags Added Tags Kiosk Visible Need AKF [DATE] 2:12pm by [PERSON_NAME]" at bounding box center [370, 176] width 741 height 352
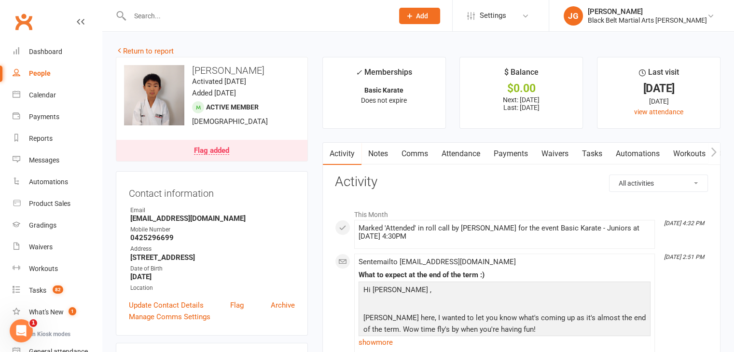
click at [679, 189] on select "All activities Bookings / Attendances Communications Notes Failed SMSes Grading…" at bounding box center [658, 183] width 98 height 16
select select "ConversationLogEntry"
click at [609, 175] on select "All activities Bookings / Attendances Communications Notes Failed SMSes Grading…" at bounding box center [658, 183] width 98 height 16
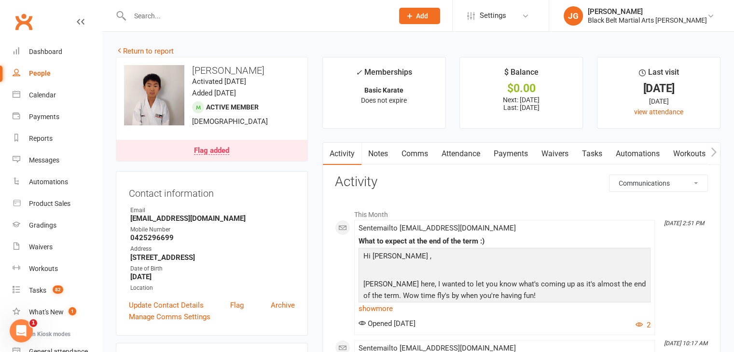
click at [404, 147] on link "Comms" at bounding box center [415, 154] width 40 height 22
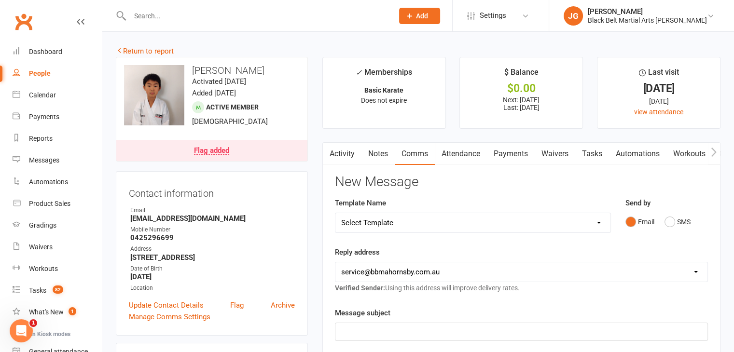
click at [521, 225] on select "Select Template [Email] Attendance follow up during HSC study period [Email] Aw…" at bounding box center [472, 222] width 275 height 19
click at [335, 213] on select "Select Template [Email] Attendance follow up during HSC study period [Email] Aw…" at bounding box center [472, 222] width 275 height 19
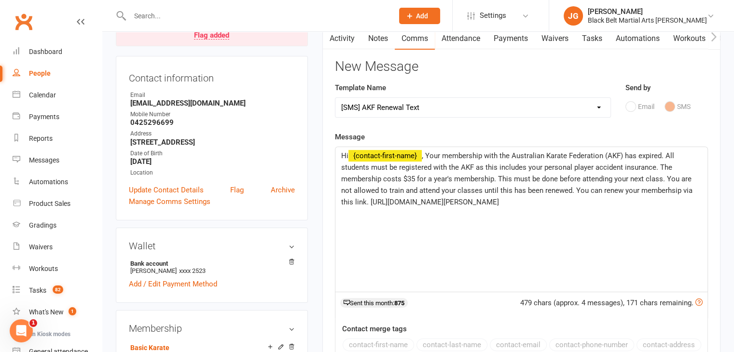
scroll to position [127, 0]
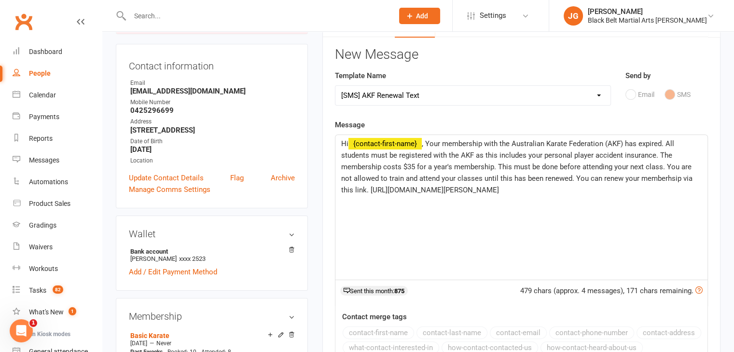
click at [425, 138] on p "Hi ﻿ {contact-first-name} , Your membership with the Australian Karate Federati…" at bounding box center [521, 167] width 360 height 58
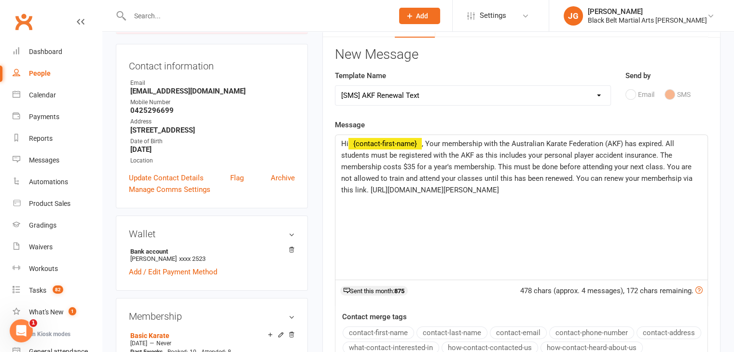
click at [639, 143] on span ", Your membership with the Australian Karate Federation (AKF) has expired. All …" at bounding box center [517, 166] width 353 height 55
click at [505, 94] on select "Select Template [Email] Attendance follow up during HSC study period [Email] Aw…" at bounding box center [472, 95] width 275 height 19
select select "14"
click at [335, 86] on select "Select Template [Email] Attendance follow up during HSC study period [Email] Aw…" at bounding box center [472, 95] width 275 height 19
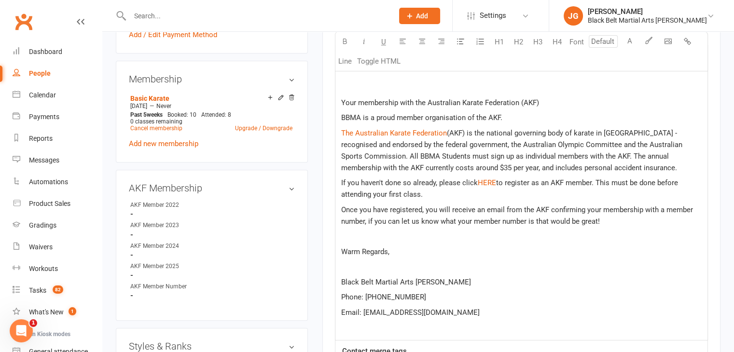
scroll to position [366, 0]
click at [392, 192] on span "to register as an AKF member. This must be done before attending your first cla…" at bounding box center [510, 188] width 339 height 20
click at [379, 193] on span "to register as an AKF member. This must be done before attending your next clas…" at bounding box center [510, 188] width 339 height 20
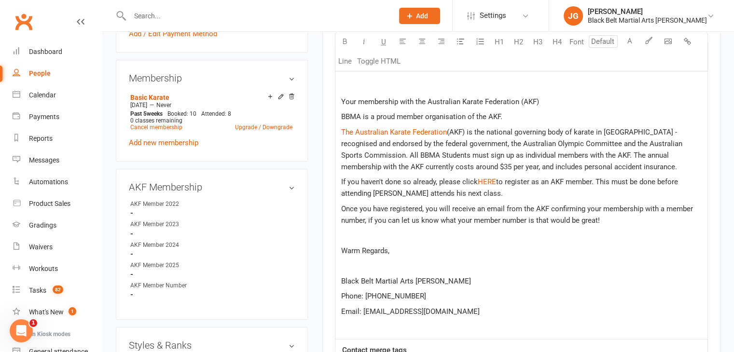
click at [459, 261] on p at bounding box center [521, 266] width 360 height 12
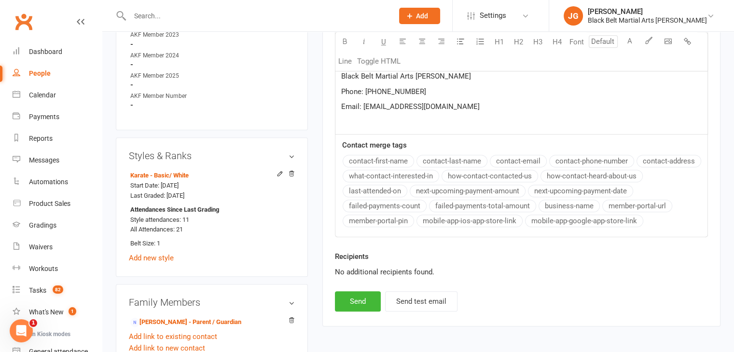
scroll to position [556, 0]
click at [26, 19] on link "Clubworx" at bounding box center [24, 22] width 24 height 24
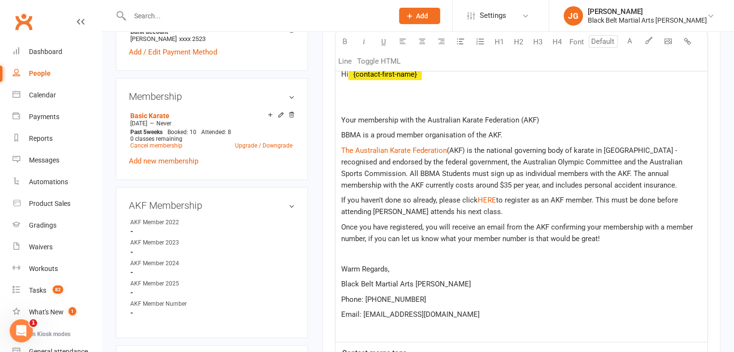
scroll to position [346, 0]
drag, startPoint x: 440, startPoint y: 199, endPoint x: 337, endPoint y: 197, distance: 103.8
click at [337, 197] on div "Hi ﻿ {contact-first-name} Your membership with the Australian Karate Federation…" at bounding box center [521, 203] width 372 height 280
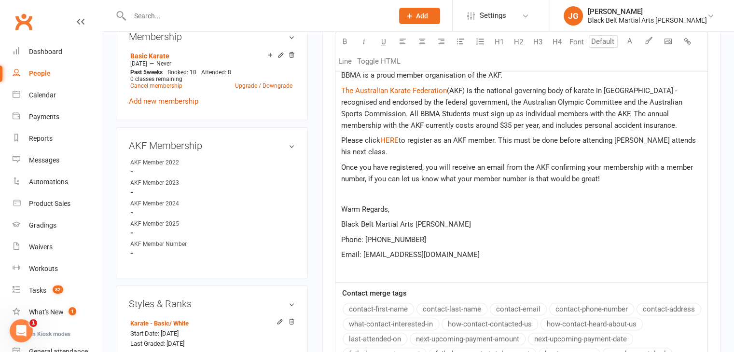
scroll to position [408, 0]
click at [357, 151] on span "to register as an AKF member. This must be done before attending [PERSON_NAME] …" at bounding box center [519, 145] width 357 height 20
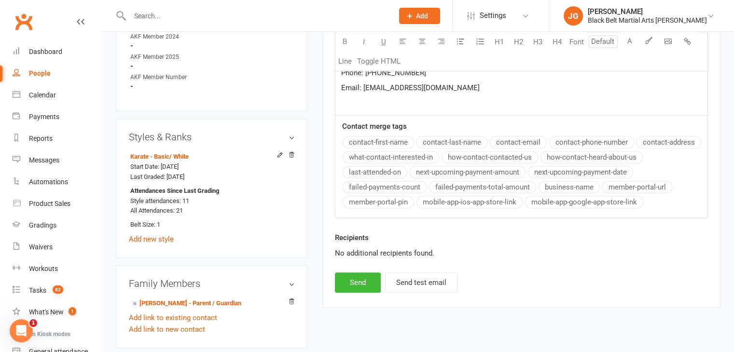
scroll to position [602, 0]
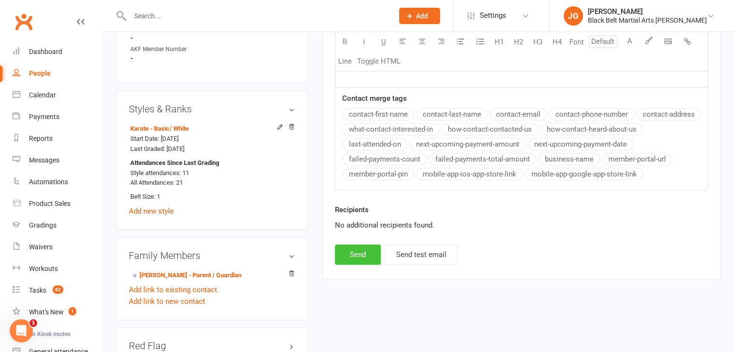
click at [340, 247] on button "Send" at bounding box center [358, 255] width 46 height 20
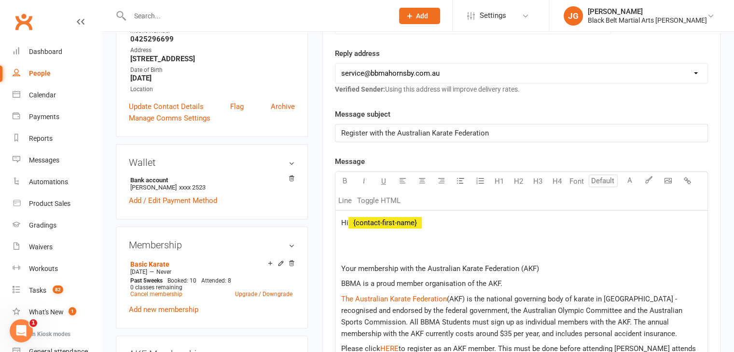
select select
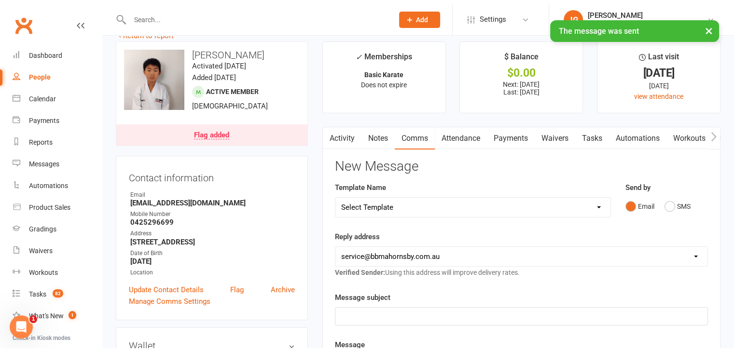
scroll to position [0, 0]
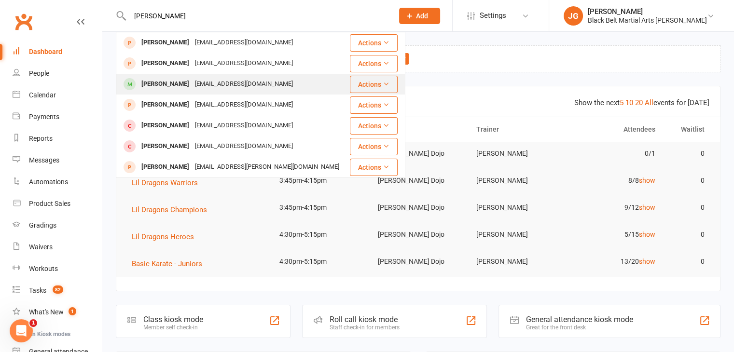
type input "[PERSON_NAME]"
click at [257, 80] on div "Ethan Wang nancyfan2u@hotmail.com" at bounding box center [233, 84] width 232 height 20
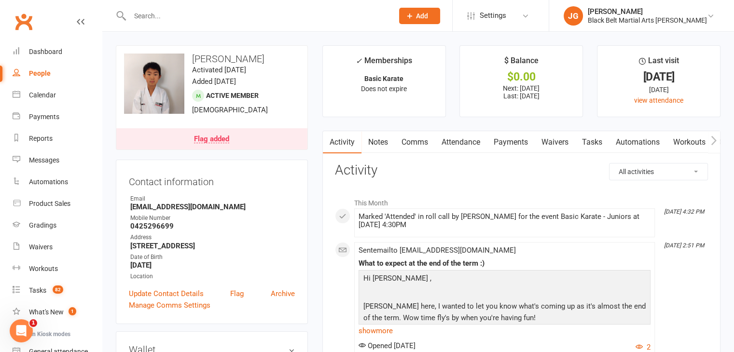
click at [469, 142] on link "Attendance" at bounding box center [461, 142] width 52 height 22
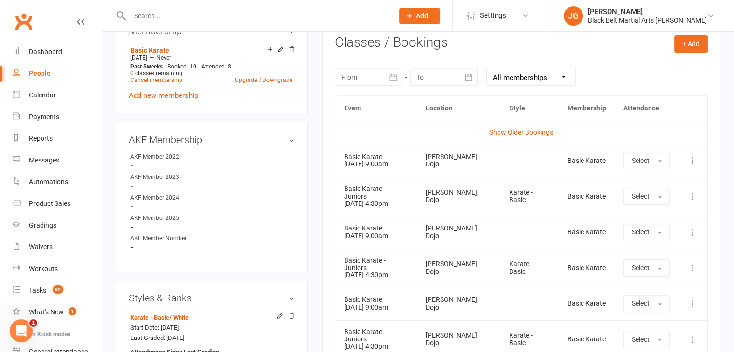
scroll to position [407, 0]
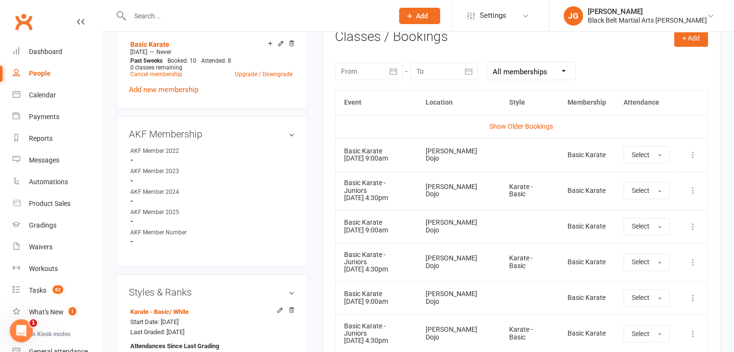
click at [436, 210] on td "Hornsby Dojo" at bounding box center [458, 226] width 83 height 33
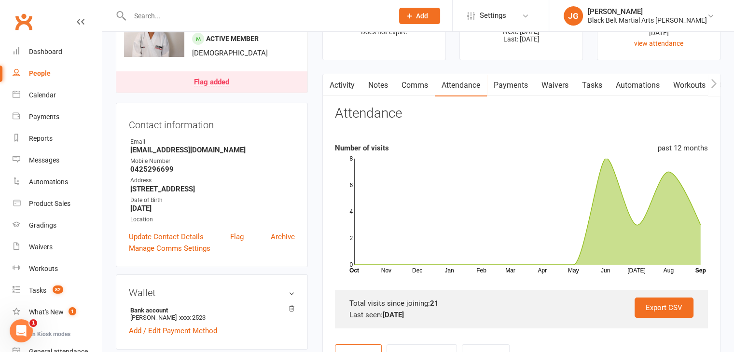
scroll to position [0, 0]
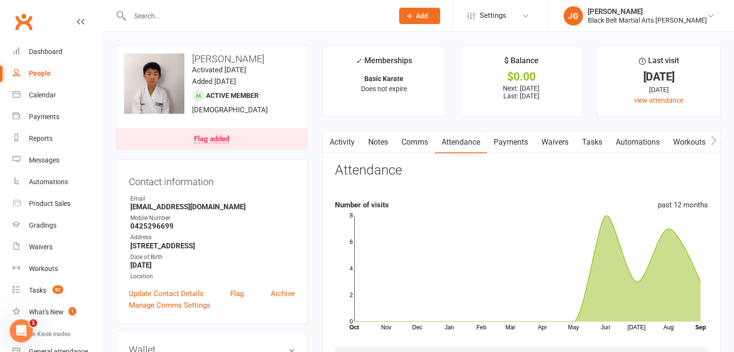
click at [373, 145] on link "Notes" at bounding box center [377, 142] width 33 height 22
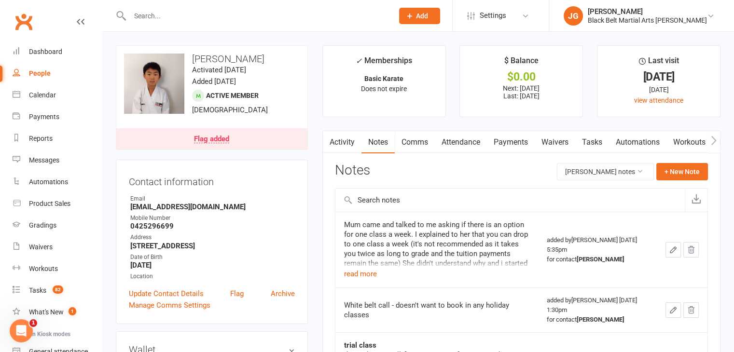
click at [627, 182] on div "Notes Ethan Wang's notes + New Note" at bounding box center [521, 175] width 373 height 25
click at [614, 175] on button "Ethan Wang's notes" at bounding box center [605, 171] width 97 height 17
click at [600, 210] on link "All family notes" at bounding box center [599, 212] width 96 height 19
click at [282, 18] on input "text" at bounding box center [257, 16] width 260 height 14
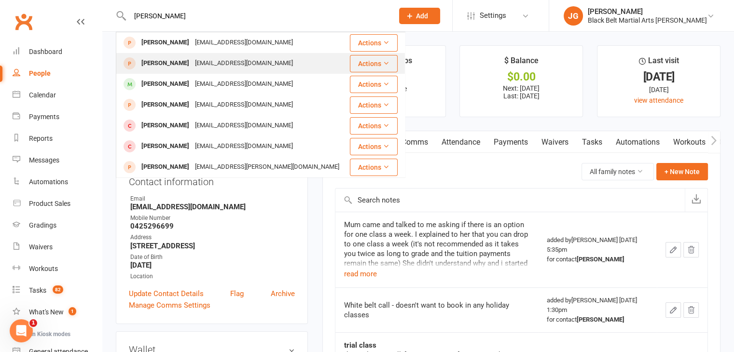
type input "ethan wang"
click at [270, 64] on div "Ethan Wang nancyfan2u@hotmail.com" at bounding box center [233, 64] width 232 height 20
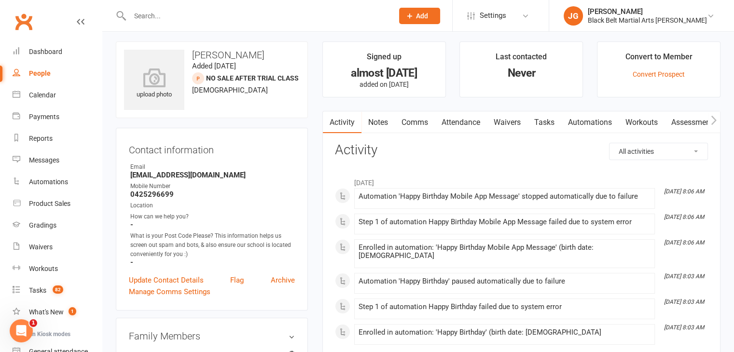
scroll to position [5, 0]
click at [378, 119] on link "Notes" at bounding box center [377, 121] width 33 height 22
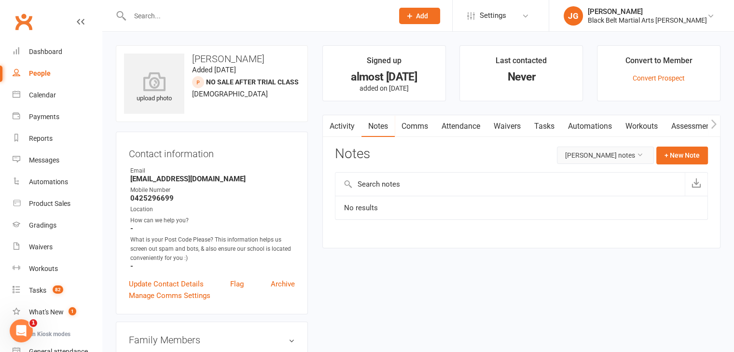
click at [619, 154] on button "Ethan Wang's notes" at bounding box center [605, 155] width 97 height 17
click at [591, 193] on link "All family notes" at bounding box center [599, 196] width 96 height 19
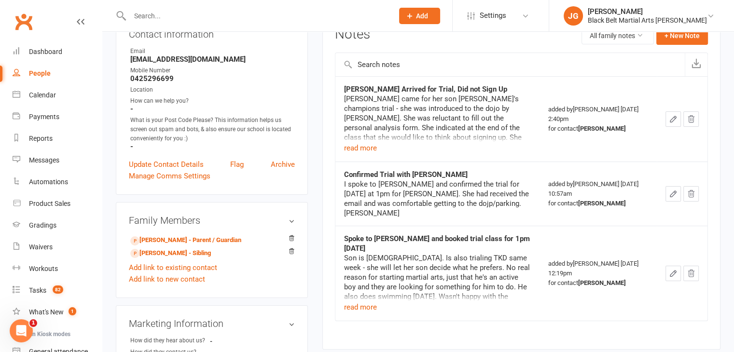
scroll to position [120, 0]
click at [358, 152] on button "read more" at bounding box center [360, 148] width 33 height 12
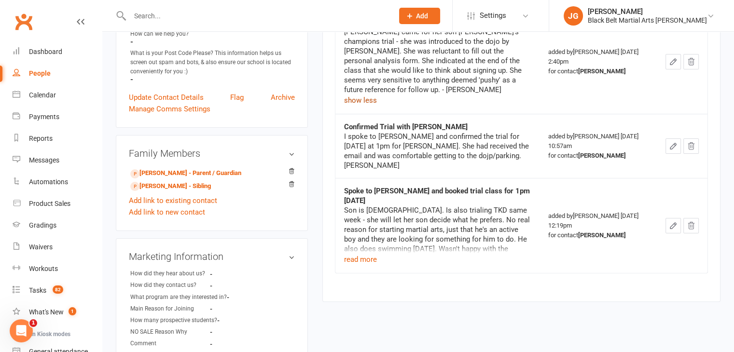
scroll to position [189, 0]
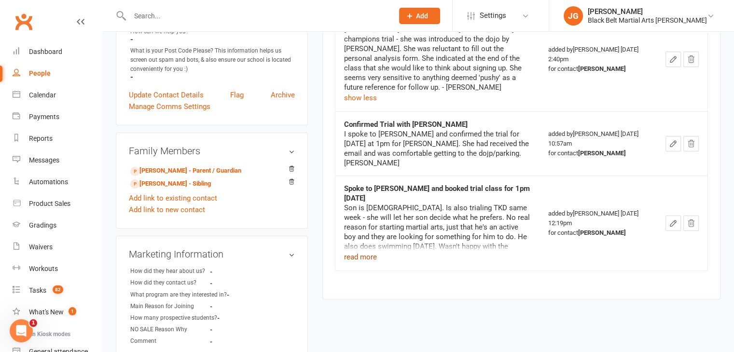
click at [351, 251] on button "read more" at bounding box center [360, 257] width 33 height 12
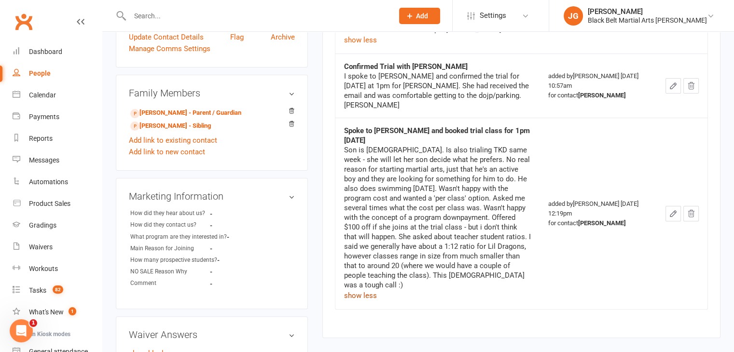
scroll to position [247, 0]
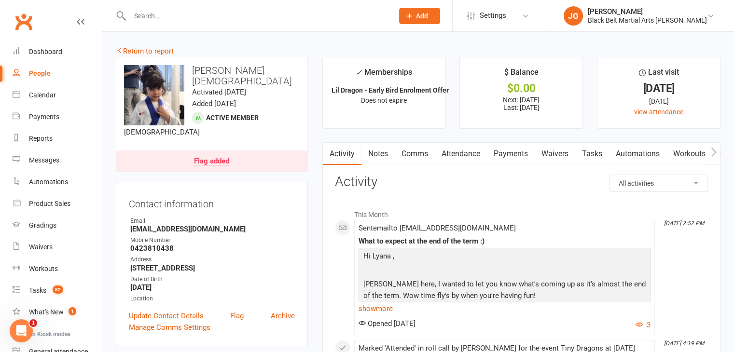
click at [410, 144] on link "Comms" at bounding box center [415, 154] width 40 height 22
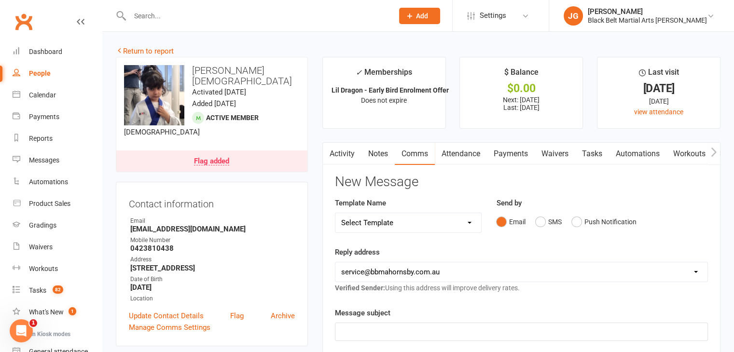
click at [396, 220] on select "Select Template [Email] Attendance follow up during HSC study period [Email] Aw…" at bounding box center [408, 222] width 146 height 19
select select "14"
click at [335, 213] on select "Select Template [Email] Attendance follow up during HSC study period [Email] Aw…" at bounding box center [408, 222] width 146 height 19
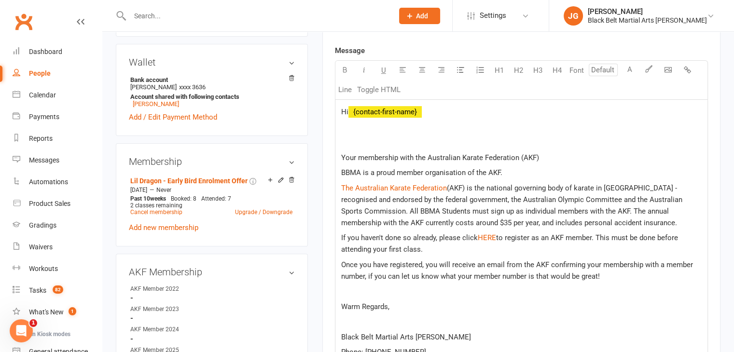
scroll to position [310, 0]
drag, startPoint x: 442, startPoint y: 238, endPoint x: 336, endPoint y: 237, distance: 106.1
click at [336, 237] on div "Hi ﻿ {contact-first-name} Your membership with the Australian Karate Federation…" at bounding box center [521, 246] width 372 height 295
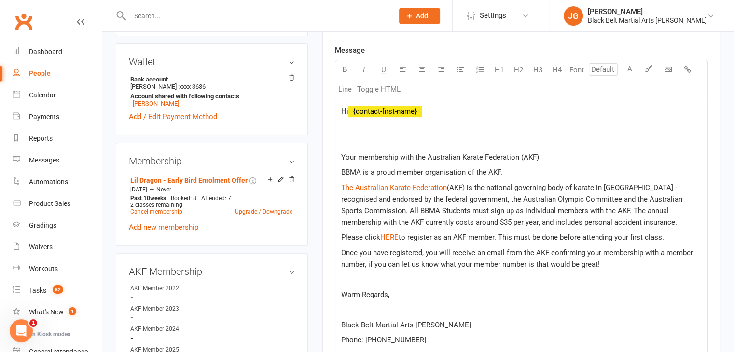
click at [619, 234] on span "to register as an AKF member. This must be done before attending your first cla…" at bounding box center [531, 237] width 265 height 9
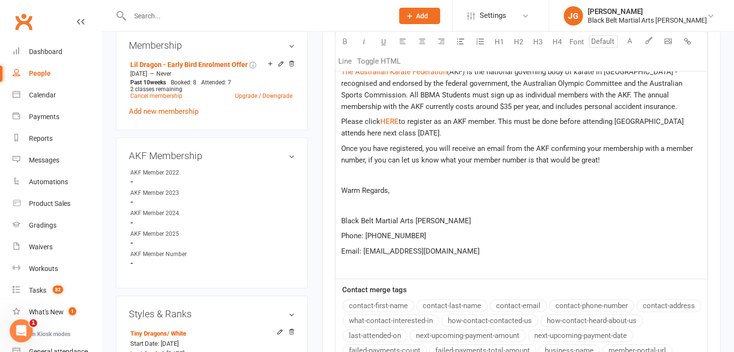
scroll to position [440, 0]
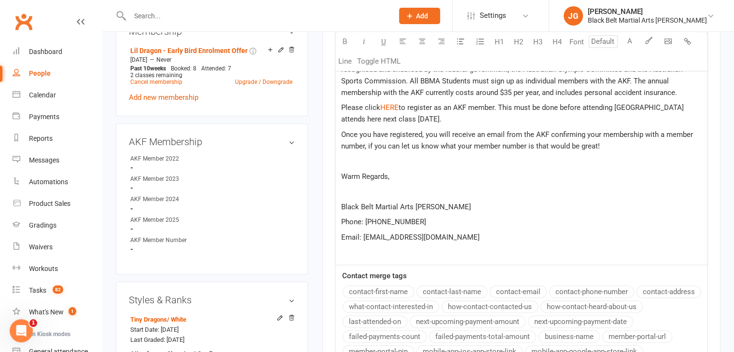
click at [394, 197] on div "Hi ﻿ {contact-first-name} Your membership with the Australian Karate Federation…" at bounding box center [521, 117] width 372 height 295
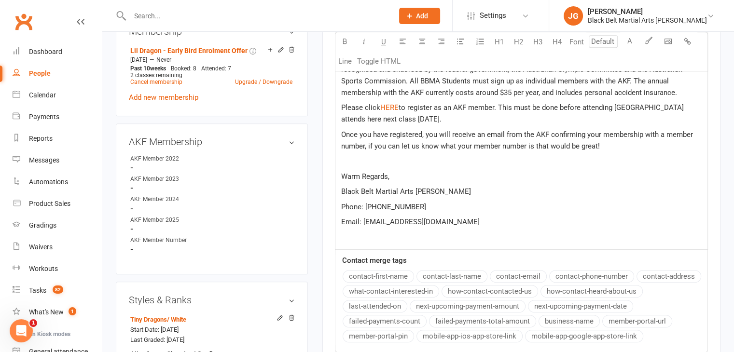
click at [365, 238] on p at bounding box center [521, 238] width 360 height 12
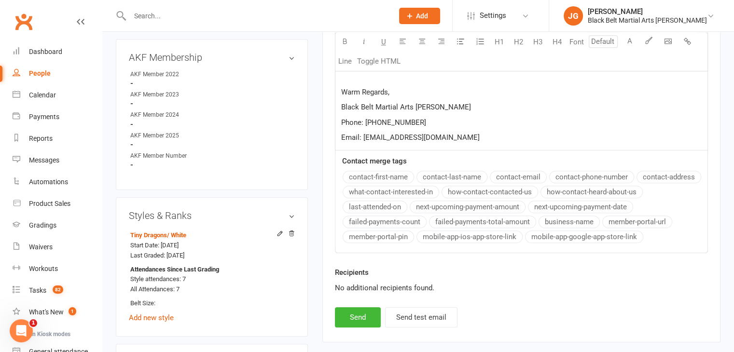
scroll to position [525, 0]
click at [351, 312] on button "Send" at bounding box center [358, 317] width 46 height 20
select select
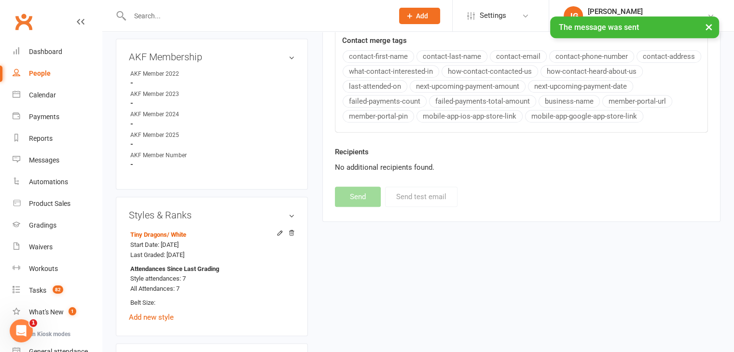
click at [314, 16] on div "× The message was sent" at bounding box center [360, 16] width 721 height 0
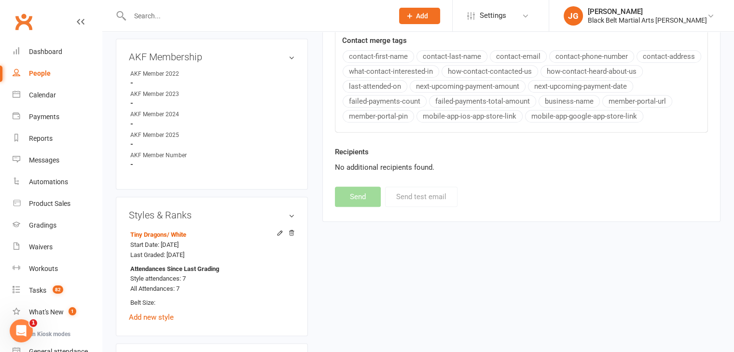
click at [198, 18] on input "text" at bounding box center [257, 16] width 260 height 14
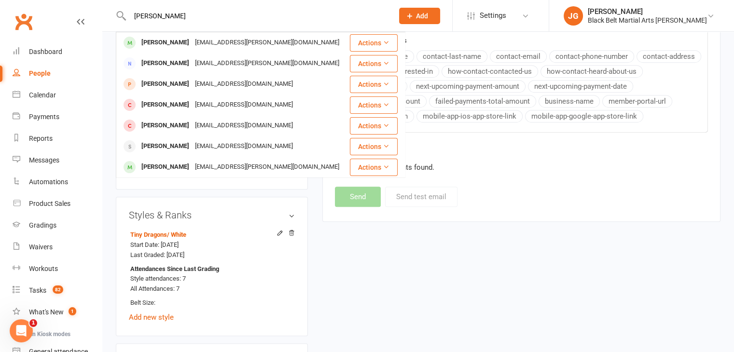
type input "[PERSON_NAME]"
click at [393, 264] on div "upload photo change photo [PERSON_NAME] Activated [DATE] Added [DATE] Active me…" at bounding box center [418, 236] width 619 height 1408
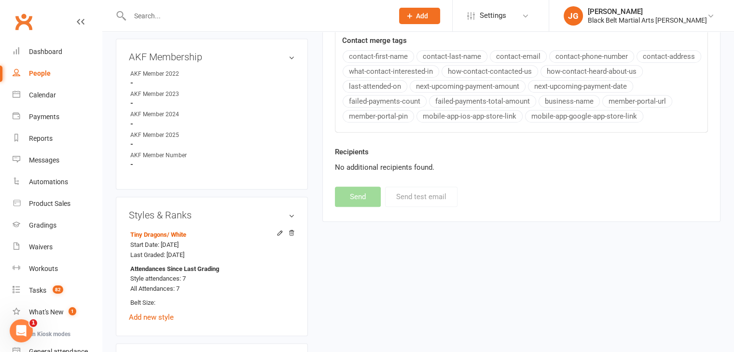
scroll to position [0, 0]
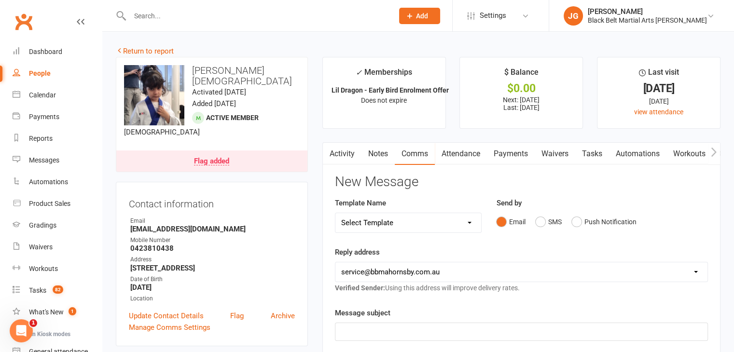
click at [345, 155] on link "Activity" at bounding box center [342, 154] width 39 height 22
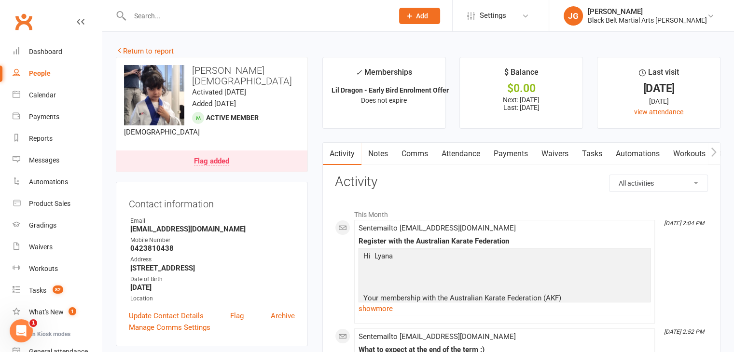
click at [652, 177] on select "All activities Bookings / Attendances Communications Notes Failed SMSes Grading…" at bounding box center [658, 183] width 98 height 16
select select "ConversationLogEntry"
click at [609, 175] on select "All activities Bookings / Attendances Communications Notes Failed SMSes Grading…" at bounding box center [658, 183] width 98 height 16
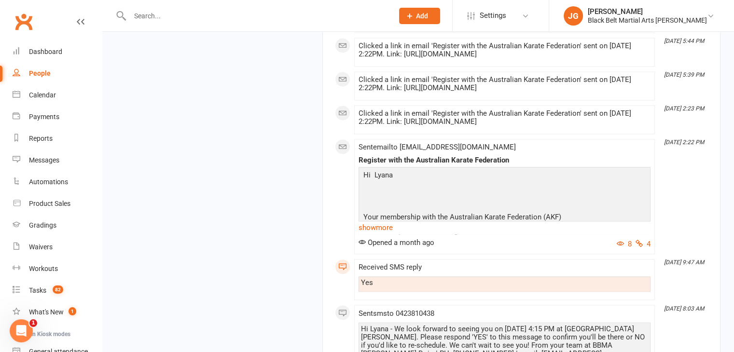
scroll to position [1531, 0]
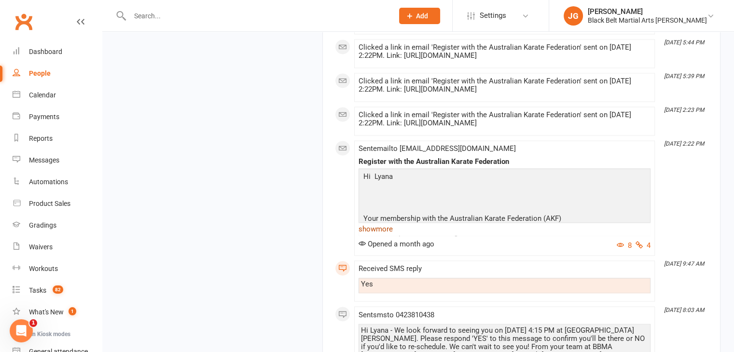
click at [369, 222] on link "show more" at bounding box center [504, 229] width 292 height 14
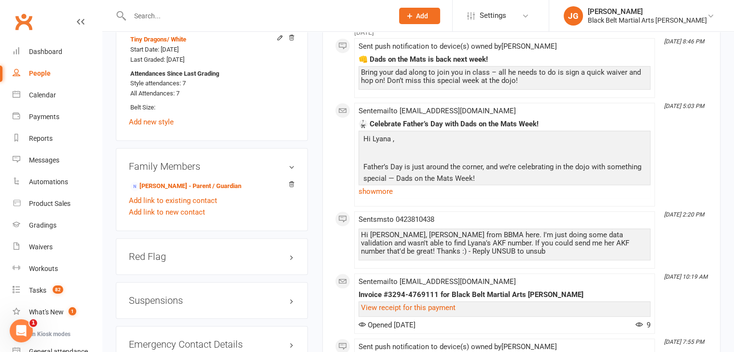
scroll to position [721, 0]
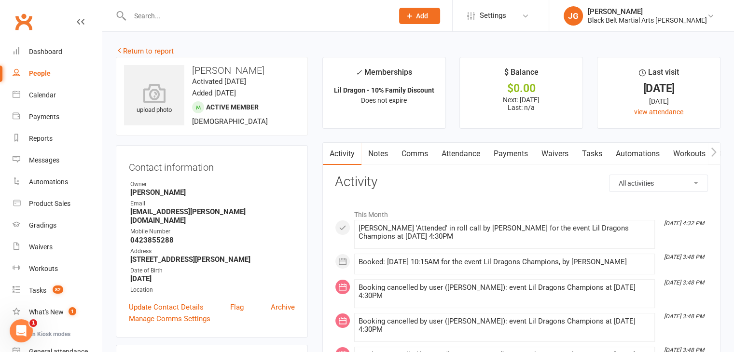
click at [424, 152] on link "Comms" at bounding box center [415, 154] width 40 height 22
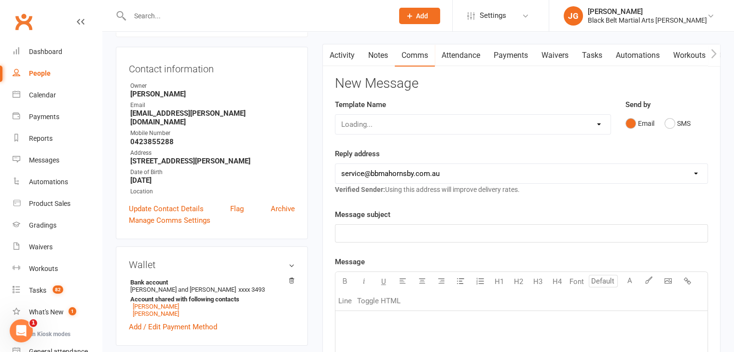
scroll to position [100, 0]
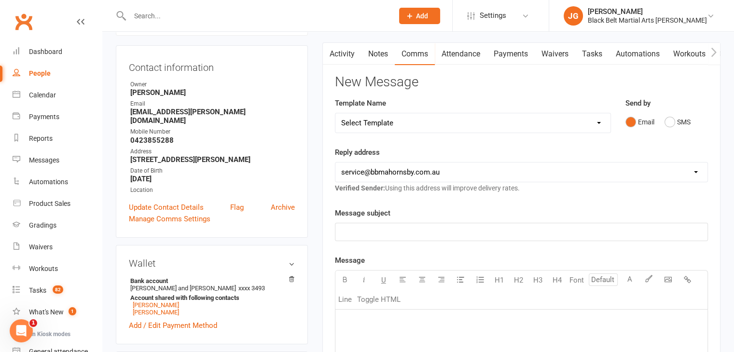
click at [399, 121] on select "Select Template [Email] Attendance follow up during HSC study period [Email] Aw…" at bounding box center [472, 122] width 275 height 19
click at [285, 86] on div "Owner" at bounding box center [212, 84] width 165 height 9
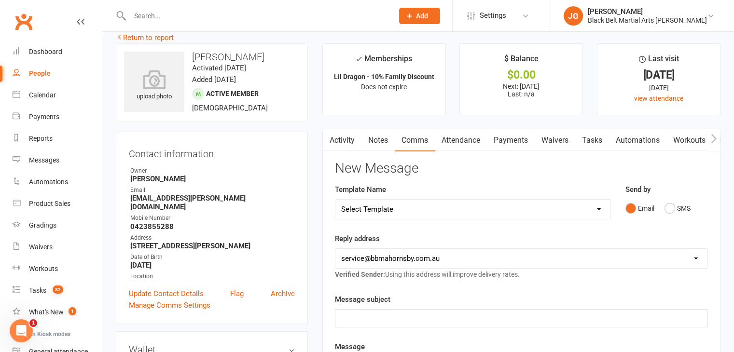
scroll to position [50, 0]
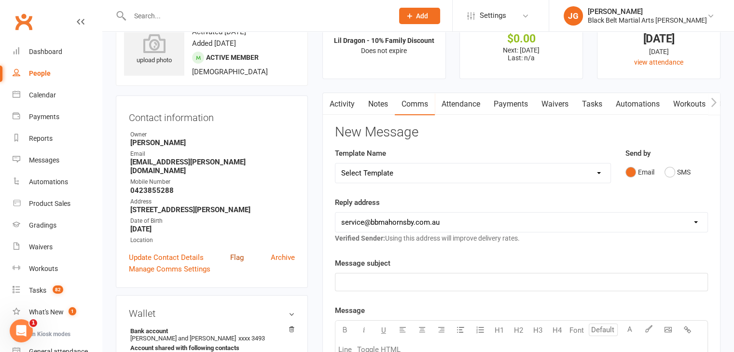
click at [239, 255] on link "Flag" at bounding box center [237, 258] width 14 height 12
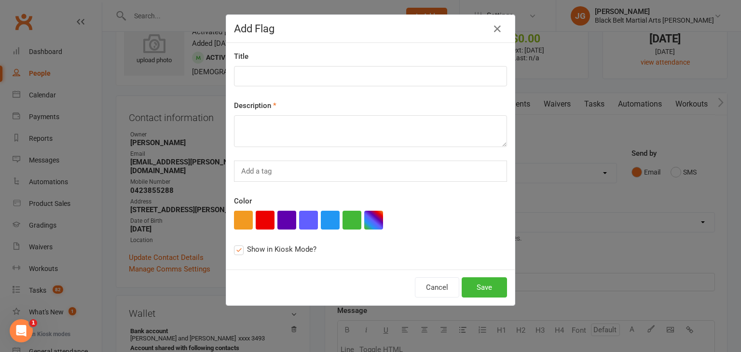
click at [329, 110] on div "Description" at bounding box center [370, 123] width 273 height 47
click at [324, 122] on textarea at bounding box center [370, 131] width 273 height 32
paste textarea
type textarea "Need AKF"
click at [485, 286] on button "Save" at bounding box center [484, 287] width 45 height 20
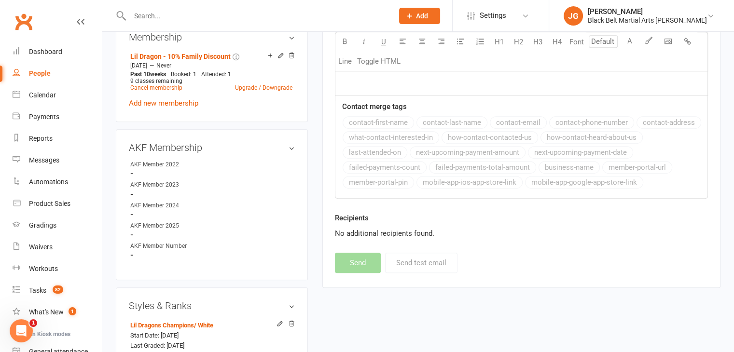
scroll to position [629, 0]
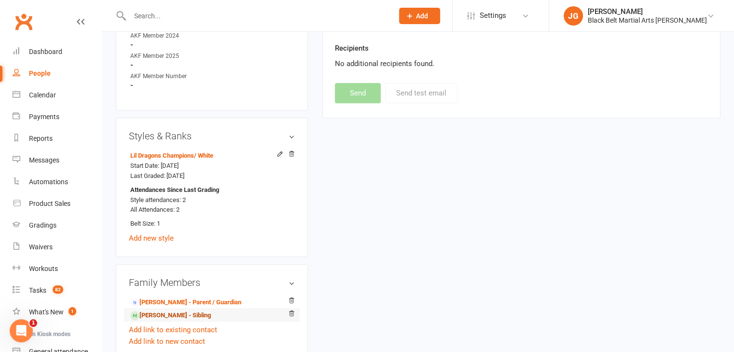
click at [166, 318] on link "Joshua Spooner - Sibling" at bounding box center [170, 316] width 81 height 10
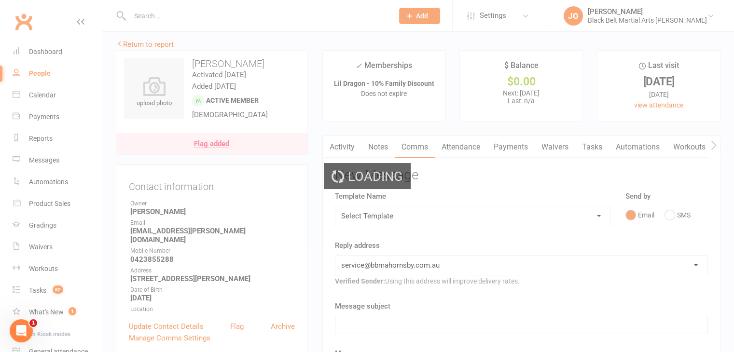
scroll to position [0, 0]
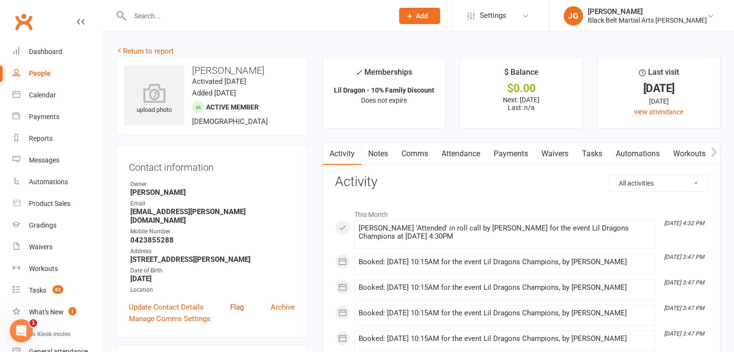
click at [233, 305] on link "Flag" at bounding box center [237, 308] width 14 height 12
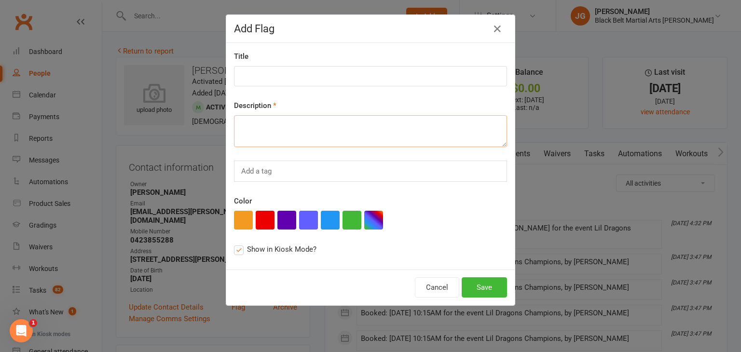
click at [363, 132] on textarea at bounding box center [370, 131] width 273 height 32
paste textarea "Need AKF"
type textarea "Need AKF"
click at [483, 291] on button "Save" at bounding box center [484, 287] width 45 height 20
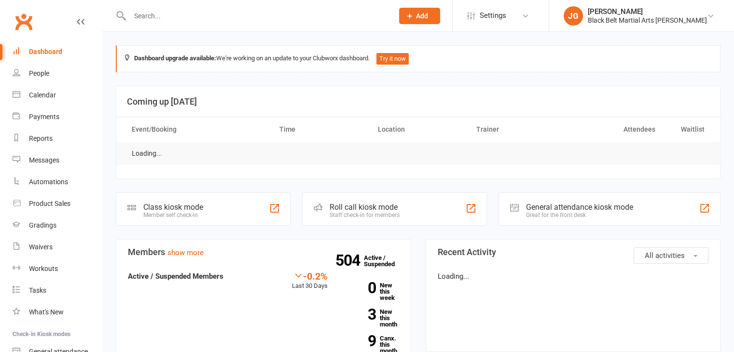
click at [224, 17] on input "text" at bounding box center [257, 16] width 260 height 14
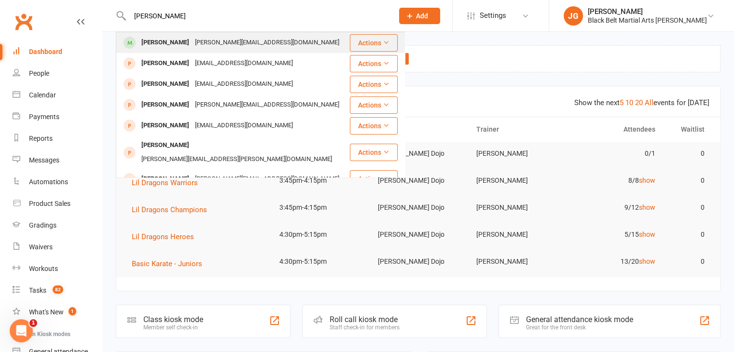
type input "[PERSON_NAME]"
click at [218, 39] on div "rachel.waite999@gmail.com" at bounding box center [267, 43] width 150 height 14
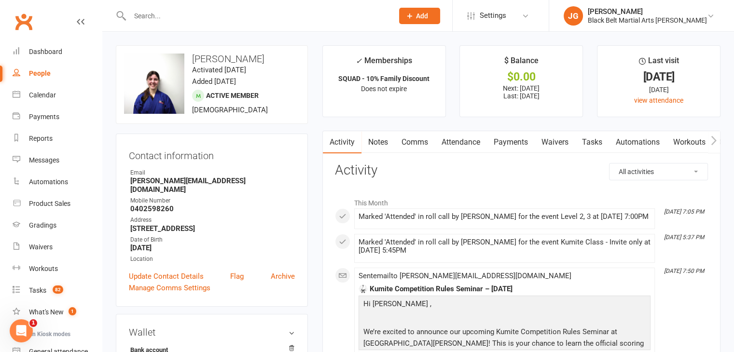
click at [458, 138] on link "Attendance" at bounding box center [461, 142] width 52 height 22
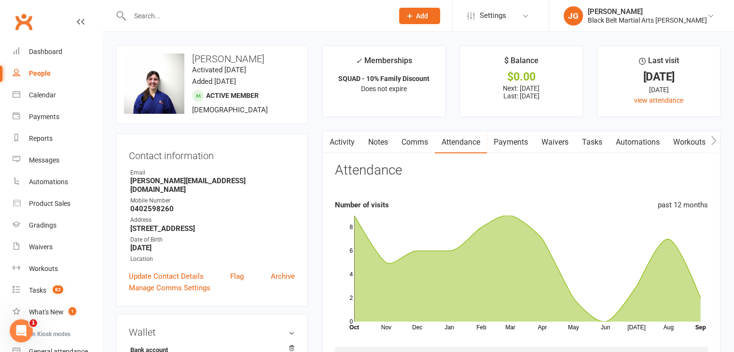
click at [376, 136] on link "Notes" at bounding box center [377, 142] width 33 height 22
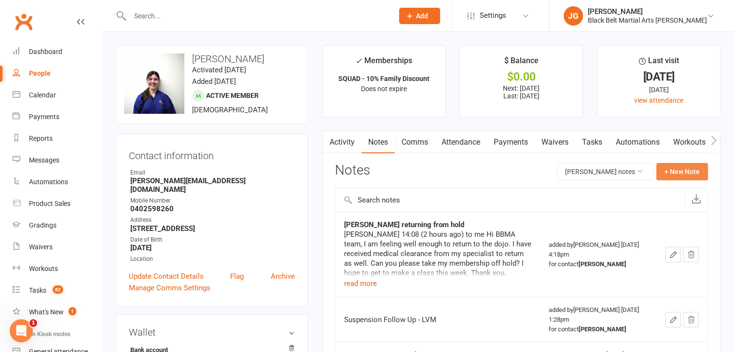
click at [668, 168] on button "+ New Note" at bounding box center [682, 171] width 52 height 17
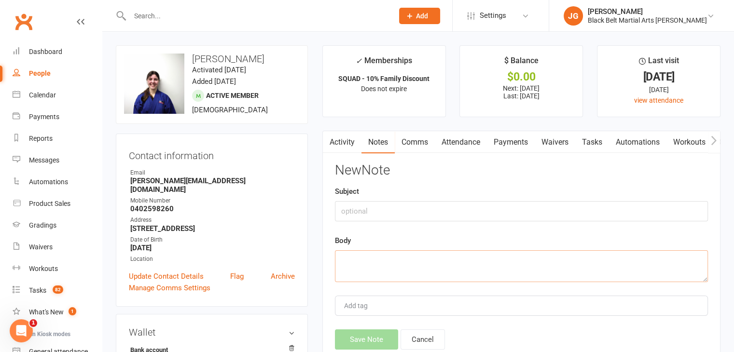
click at [414, 263] on textarea at bounding box center [521, 266] width 373 height 32
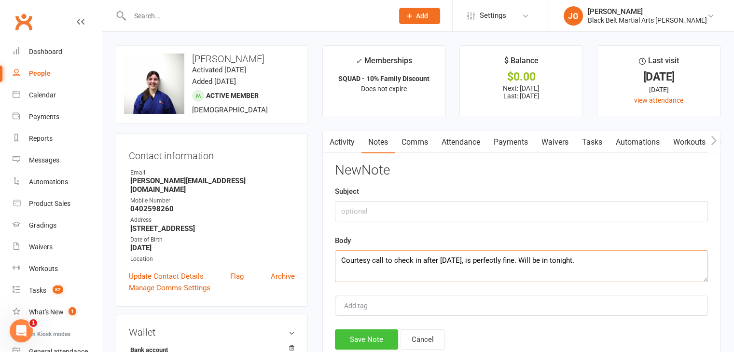
type textarea "Courtesy call to check in after Tuesday, is perfectly fine. Will be in tonight."
click at [375, 333] on button "Save Note" at bounding box center [366, 340] width 63 height 20
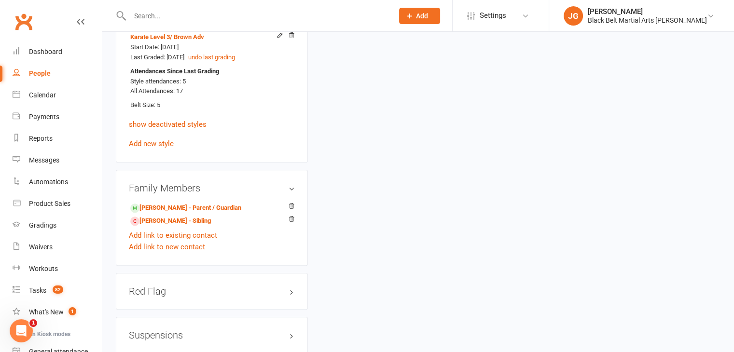
scroll to position [793, 0]
click at [160, 201] on li "Kylie Waite - Parent / Guardian" at bounding box center [212, 208] width 166 height 14
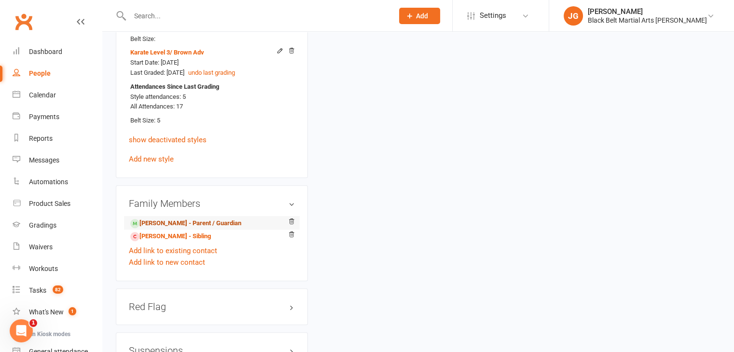
click at [191, 219] on link "Kylie Waite - Parent / Guardian" at bounding box center [185, 224] width 111 height 10
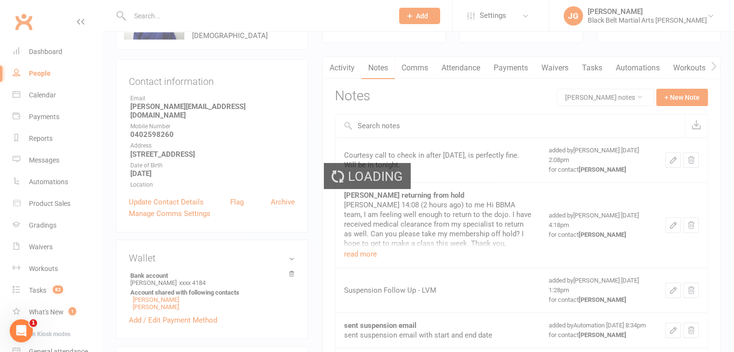
scroll to position [0, 0]
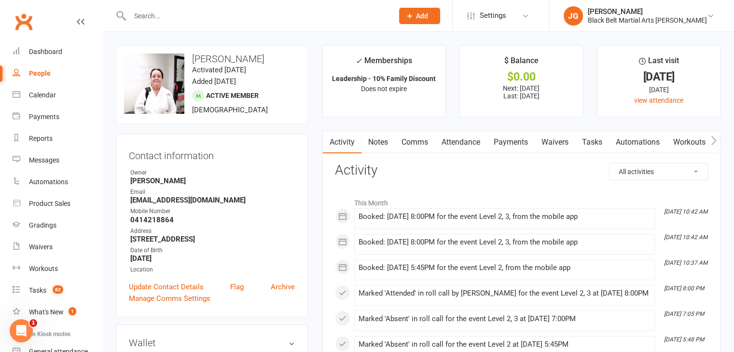
click at [263, 18] on input "text" at bounding box center [257, 16] width 260 height 14
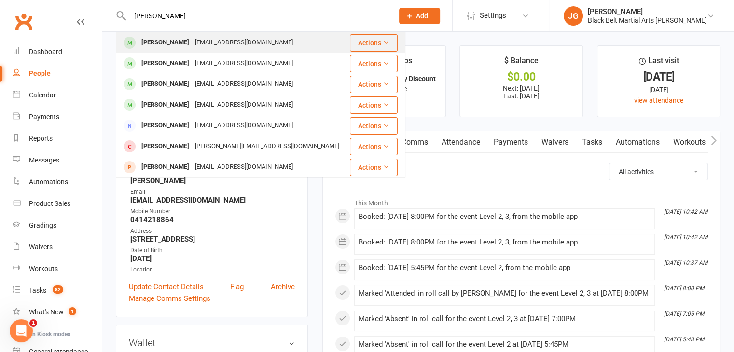
type input "michael parrington"
click at [237, 37] on div "michaeljparrington@gmail.com" at bounding box center [244, 43] width 104 height 14
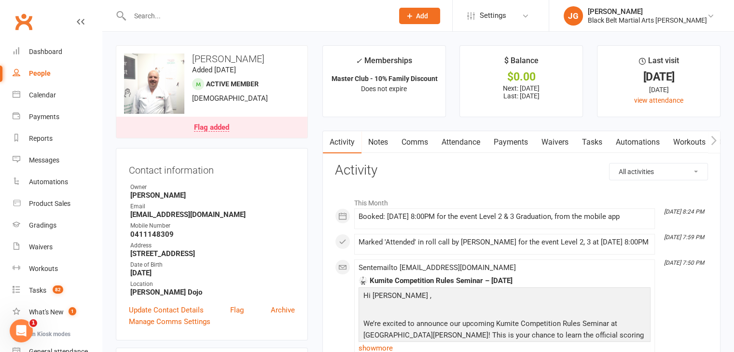
click at [27, 17] on link "Clubworx" at bounding box center [24, 22] width 24 height 24
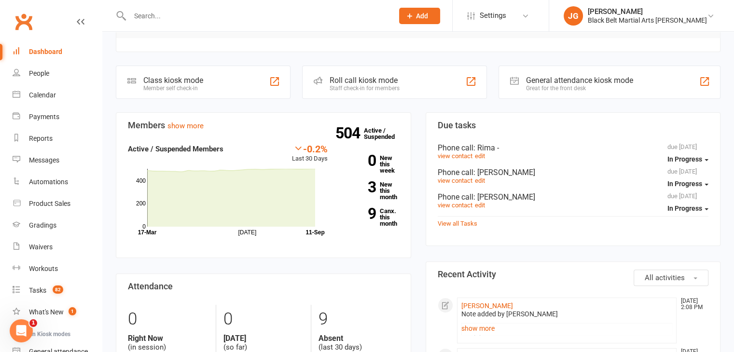
scroll to position [239, 0]
click at [378, 181] on link "3 New this month" at bounding box center [370, 190] width 57 height 19
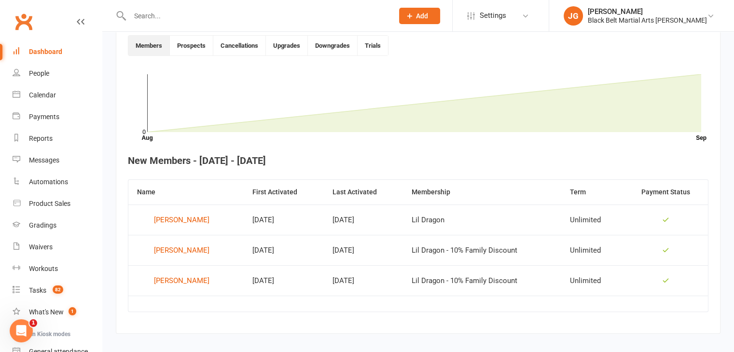
scroll to position [220, 0]
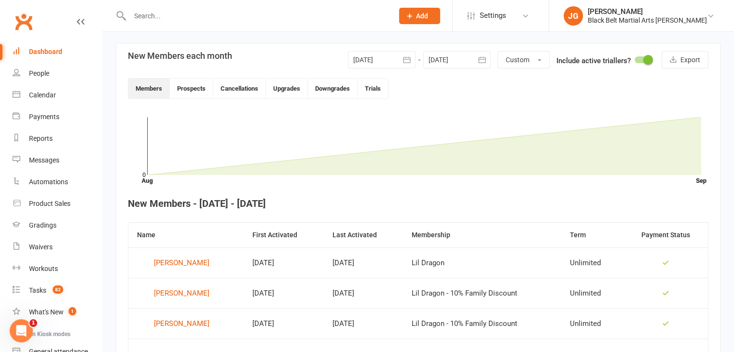
click at [383, 58] on div at bounding box center [382, 59] width 68 height 17
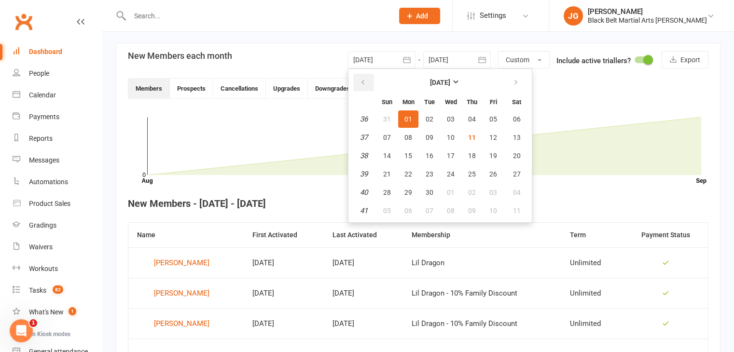
click at [368, 78] on button "button" at bounding box center [363, 82] width 21 height 17
click at [489, 116] on span "01" at bounding box center [493, 119] width 8 height 8
type input "[DATE]"
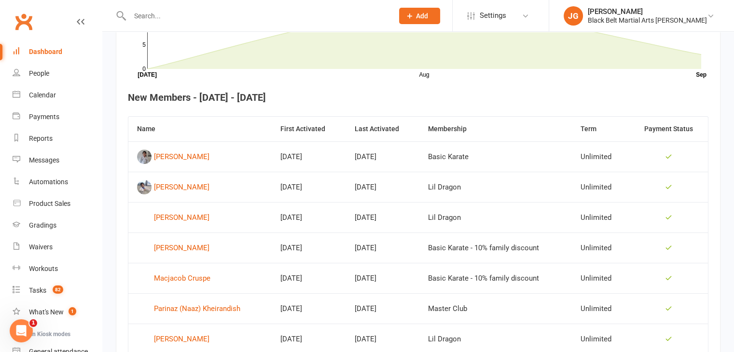
scroll to position [414, 0]
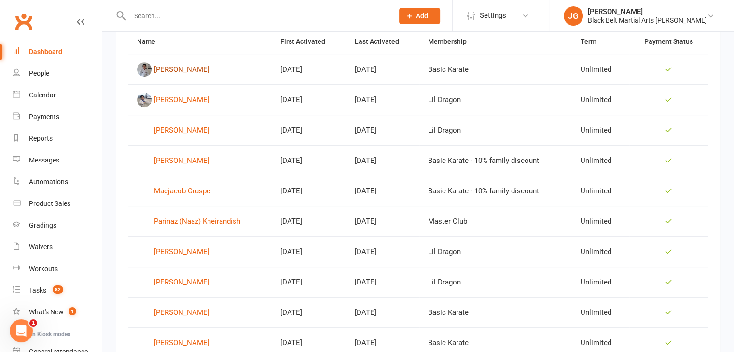
click at [174, 65] on div "[PERSON_NAME]" at bounding box center [181, 69] width 55 height 14
click at [174, 96] on div "[PERSON_NAME]" at bounding box center [181, 100] width 55 height 14
click at [175, 132] on div "[PERSON_NAME]" at bounding box center [181, 130] width 55 height 14
click at [177, 161] on div "[PERSON_NAME]" at bounding box center [181, 160] width 55 height 14
click at [178, 192] on div "Macjacob Cruspe" at bounding box center [182, 191] width 56 height 14
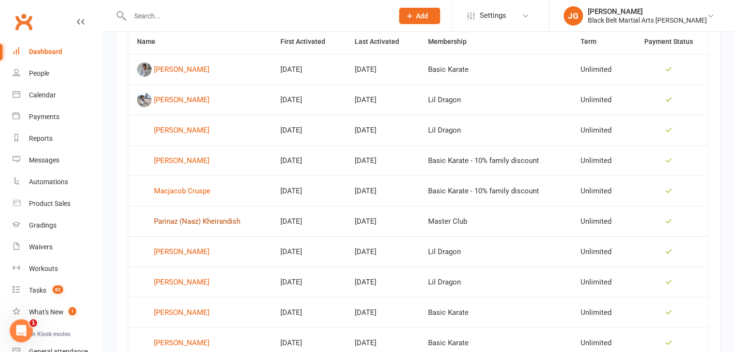
click at [179, 220] on div "Parinaz (Naaz) Kheirandish" at bounding box center [197, 221] width 86 height 14
click at [177, 246] on div "[PERSON_NAME]" at bounding box center [181, 252] width 55 height 14
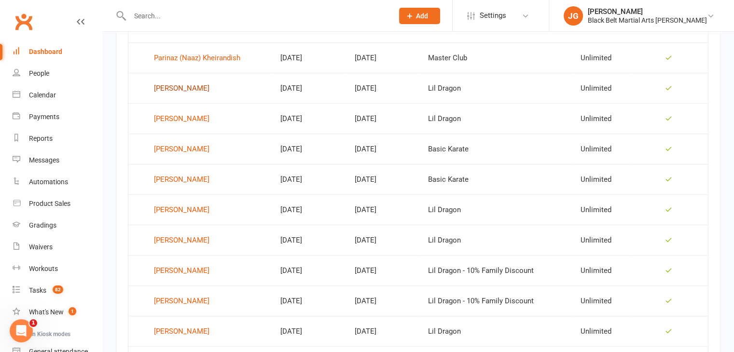
scroll to position [610, 0]
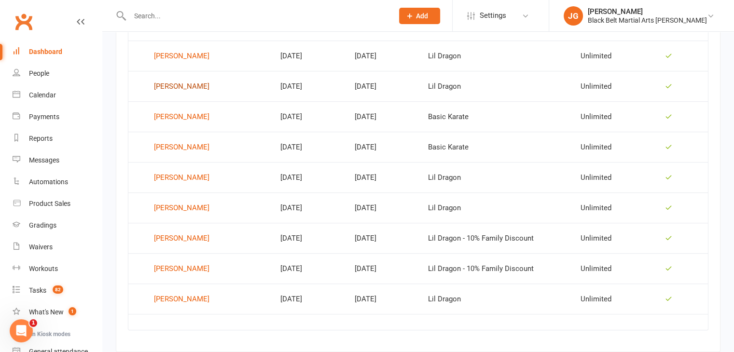
click at [185, 84] on div "[PERSON_NAME]" at bounding box center [181, 86] width 55 height 14
click at [181, 115] on div "[PERSON_NAME]" at bounding box center [181, 117] width 55 height 14
click at [179, 151] on div "[PERSON_NAME]" at bounding box center [181, 147] width 55 height 14
click at [182, 179] on div "[PERSON_NAME]" at bounding box center [181, 177] width 55 height 14
click at [182, 207] on div "[PERSON_NAME]" at bounding box center [181, 208] width 55 height 14
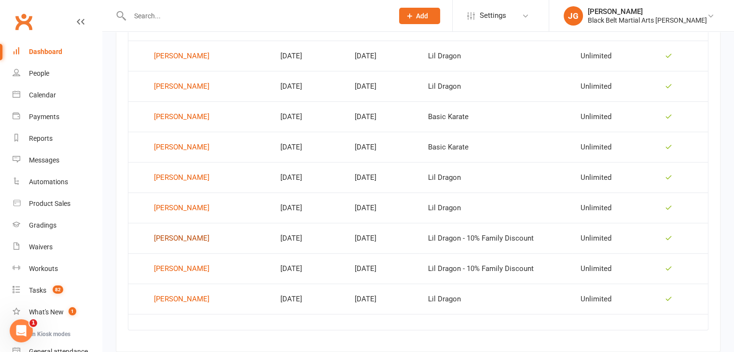
click at [185, 238] on div "[PERSON_NAME]" at bounding box center [181, 238] width 55 height 14
click at [185, 269] on div "[PERSON_NAME]" at bounding box center [181, 268] width 55 height 14
click at [180, 300] on div "[PERSON_NAME]" at bounding box center [181, 299] width 55 height 14
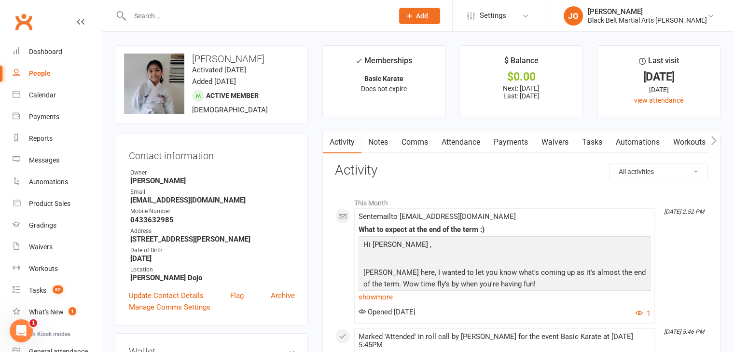
click at [384, 142] on link "Notes" at bounding box center [377, 142] width 33 height 22
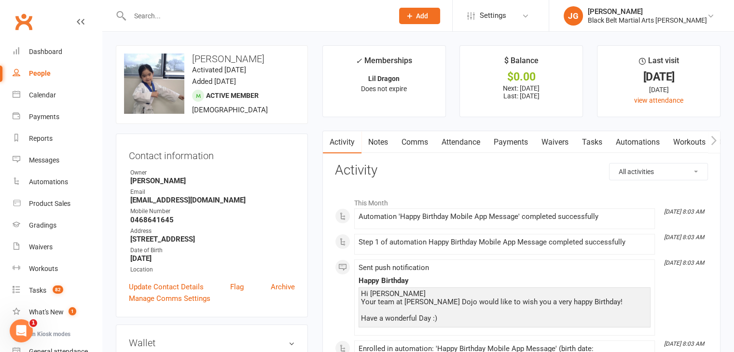
click at [381, 149] on link "Notes" at bounding box center [377, 142] width 33 height 22
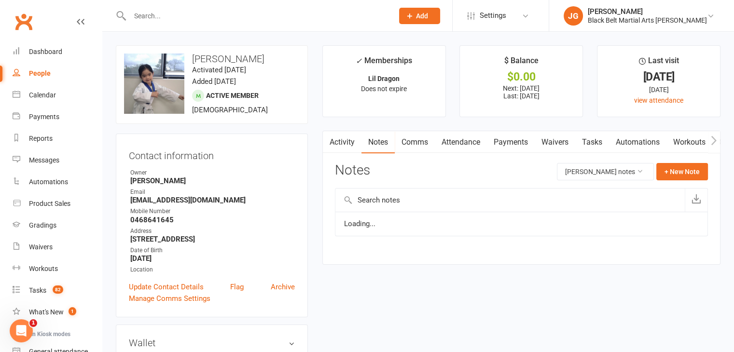
scroll to position [74, 0]
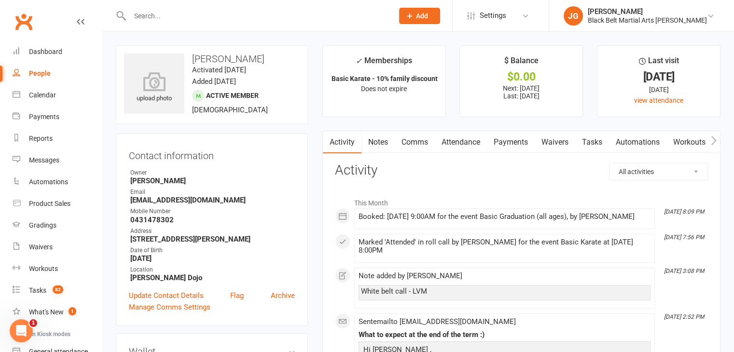
click at [381, 143] on link "Notes" at bounding box center [377, 142] width 33 height 22
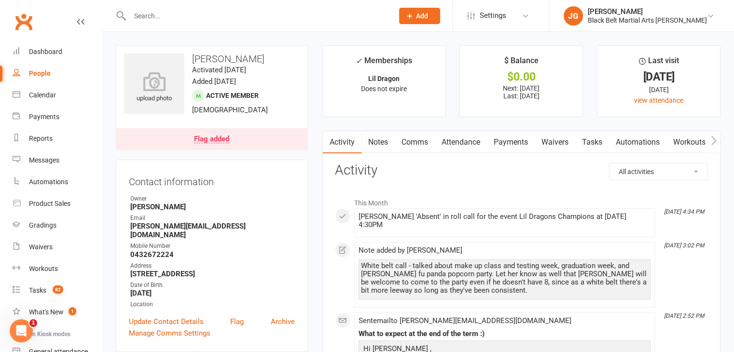
click at [389, 140] on link "Notes" at bounding box center [377, 142] width 33 height 22
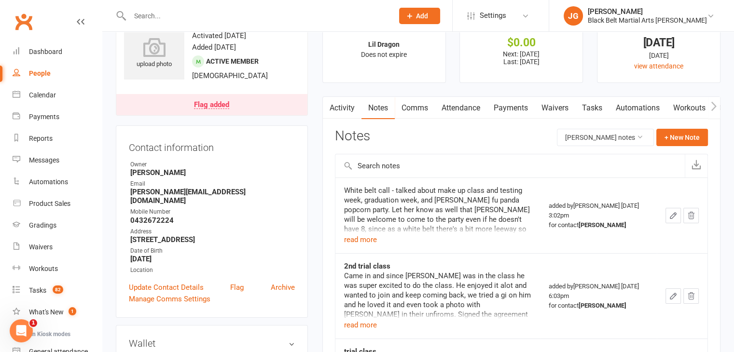
scroll to position [35, 0]
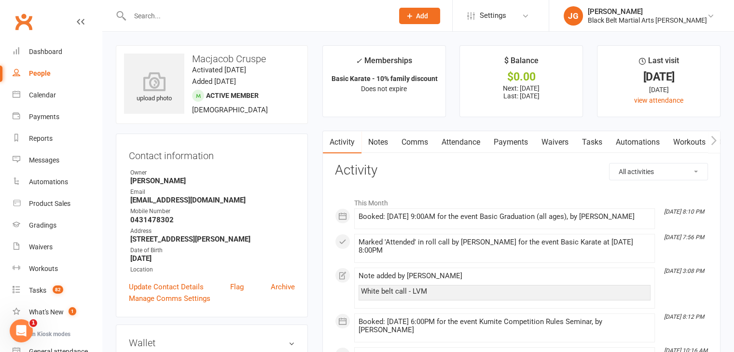
click at [380, 150] on link "Notes" at bounding box center [377, 142] width 33 height 22
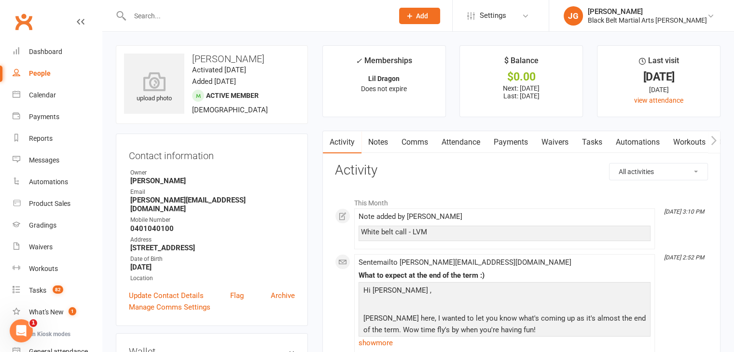
click at [378, 138] on link "Notes" at bounding box center [377, 142] width 33 height 22
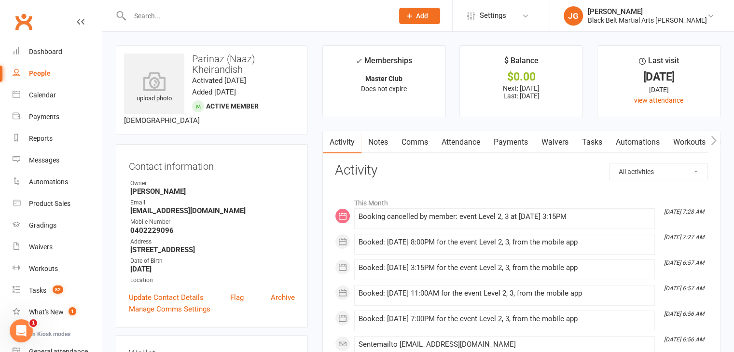
click at [374, 139] on link "Notes" at bounding box center [377, 142] width 33 height 22
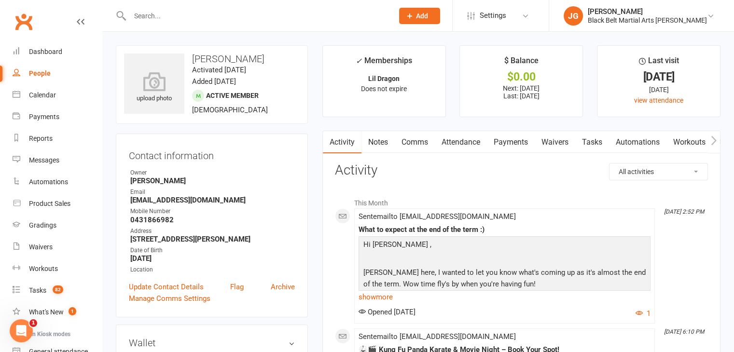
click at [382, 142] on link "Notes" at bounding box center [377, 142] width 33 height 22
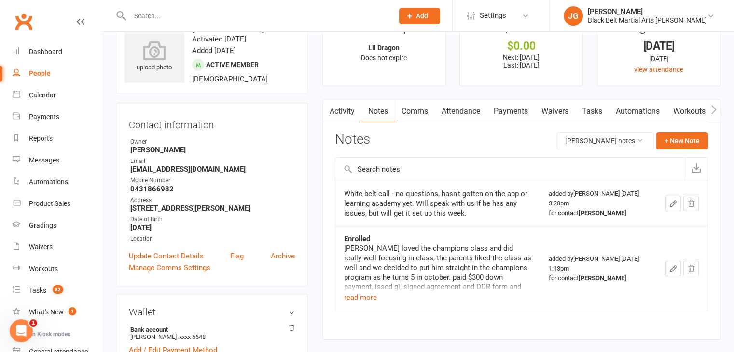
scroll to position [30, 0]
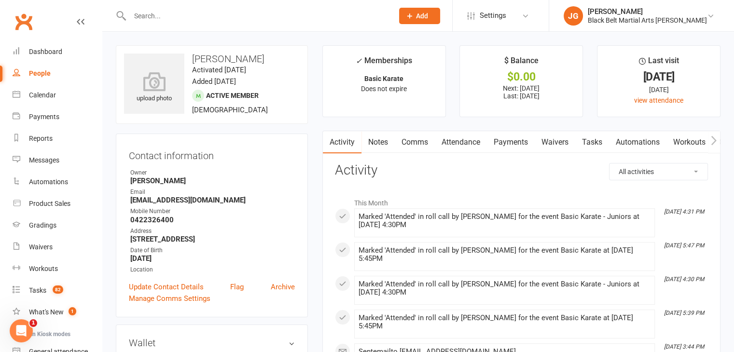
click at [381, 141] on link "Notes" at bounding box center [377, 142] width 33 height 22
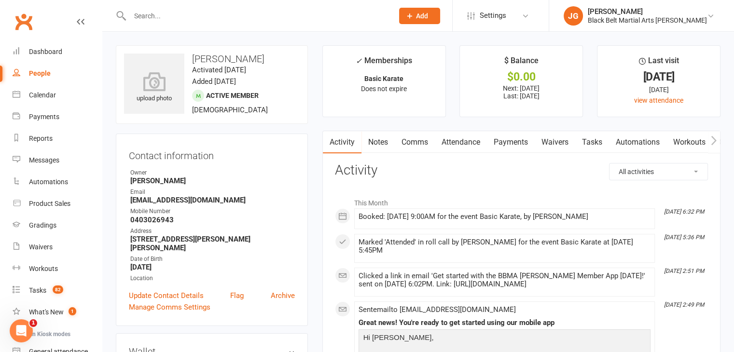
click at [385, 136] on link "Notes" at bounding box center [377, 142] width 33 height 22
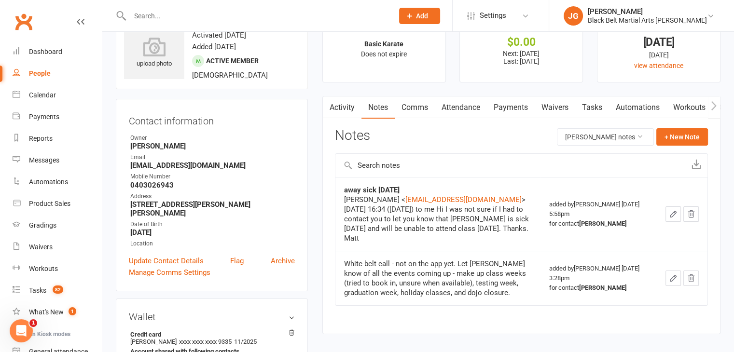
scroll to position [34, 0]
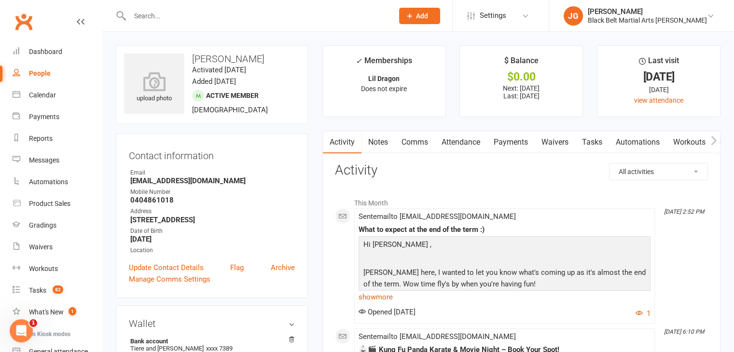
click at [371, 149] on link "Notes" at bounding box center [377, 142] width 33 height 22
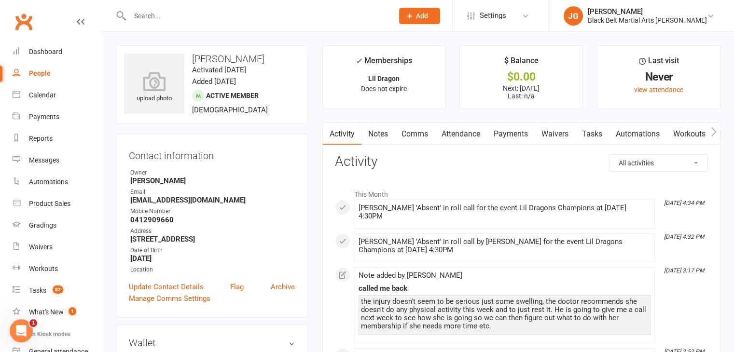
click at [378, 129] on link "Notes" at bounding box center [377, 134] width 33 height 22
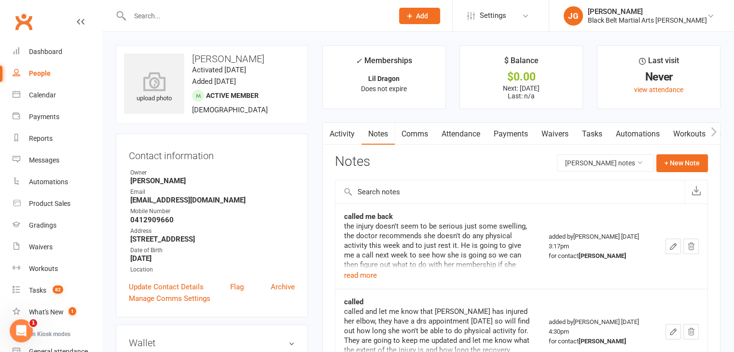
click at [509, 133] on link "Payments" at bounding box center [511, 134] width 48 height 22
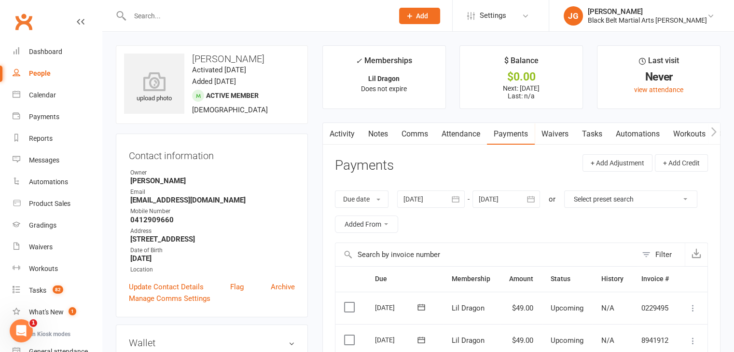
click at [463, 156] on header "Payments + Add Adjustment + Add Credit" at bounding box center [521, 167] width 373 height 27
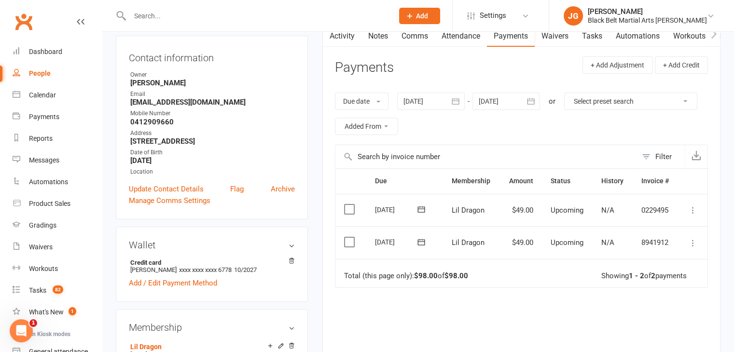
scroll to position [98, 0]
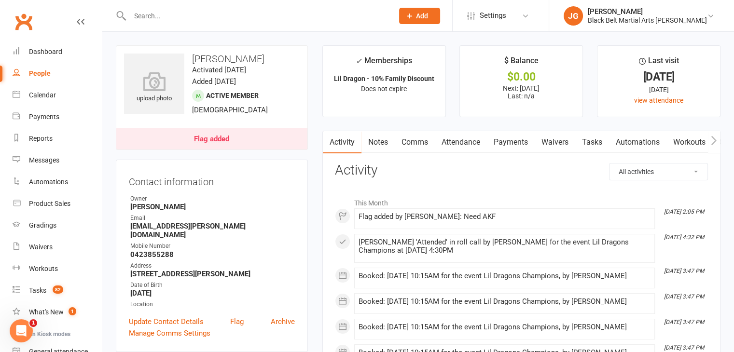
click at [380, 140] on link "Notes" at bounding box center [377, 142] width 33 height 22
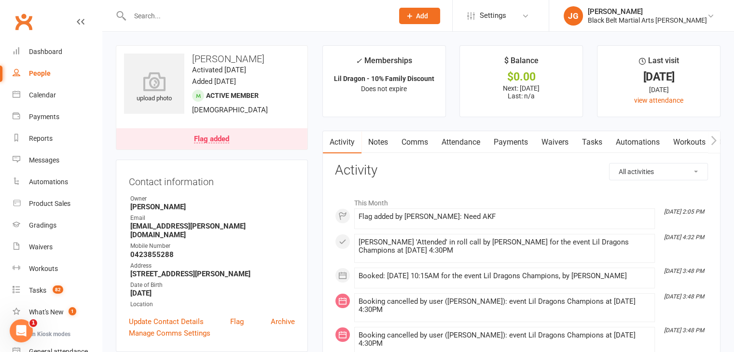
click at [381, 151] on link "Notes" at bounding box center [377, 142] width 33 height 22
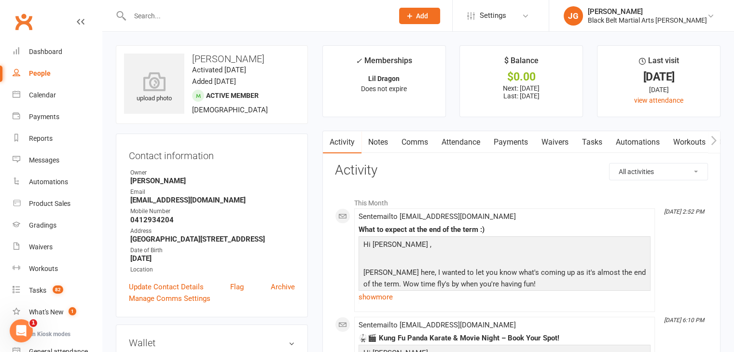
click at [373, 141] on link "Notes" at bounding box center [377, 142] width 33 height 22
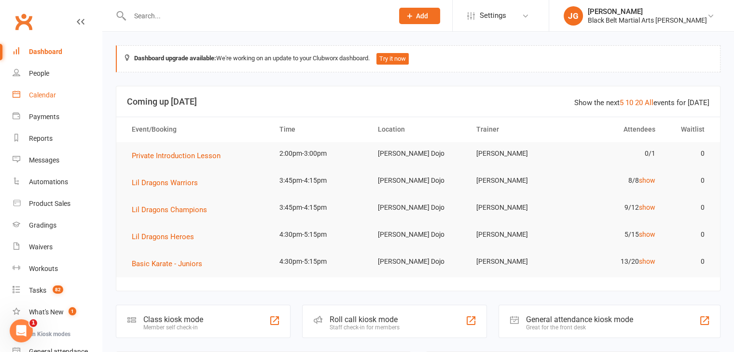
click at [37, 101] on link "Calendar" at bounding box center [57, 95] width 89 height 22
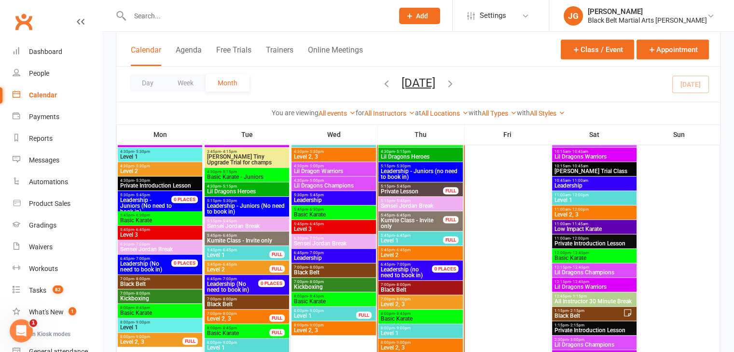
scroll to position [578, 0]
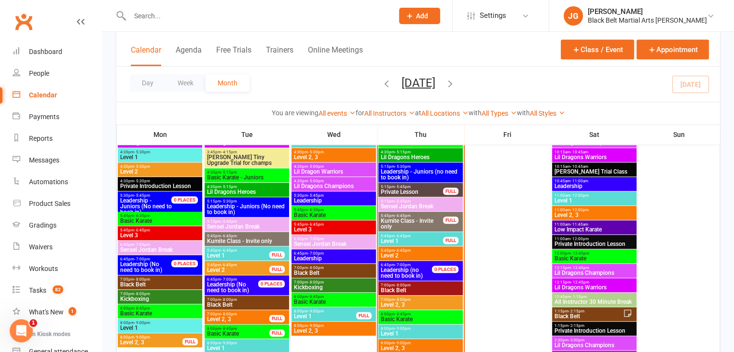
click at [389, 193] on span "Private Lesson" at bounding box center [411, 192] width 63 height 6
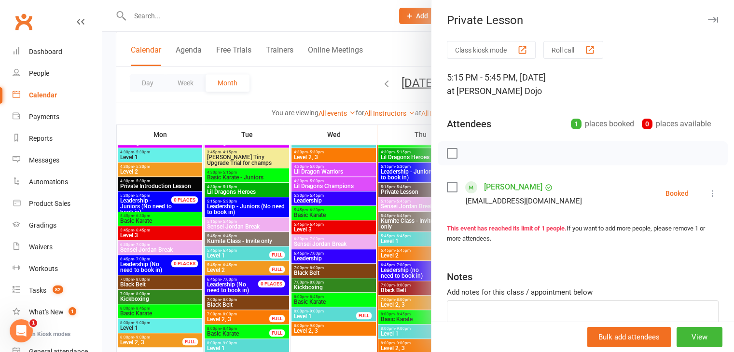
click at [379, 201] on div at bounding box center [418, 176] width 632 height 352
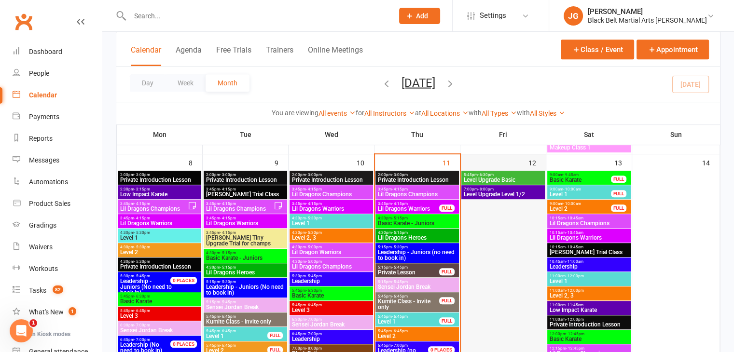
scroll to position [486, 0]
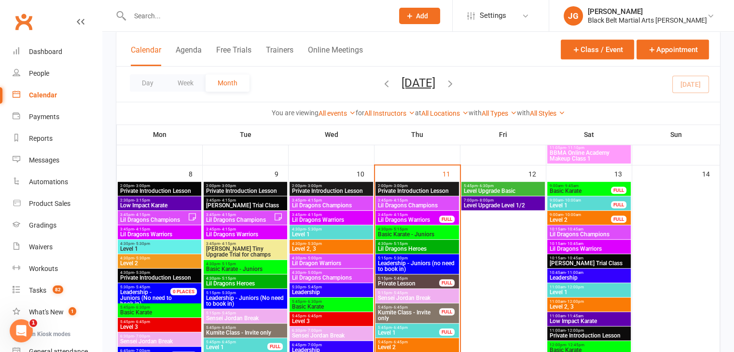
click at [417, 203] on span "Lil Dragons Champions" at bounding box center [417, 206] width 80 height 6
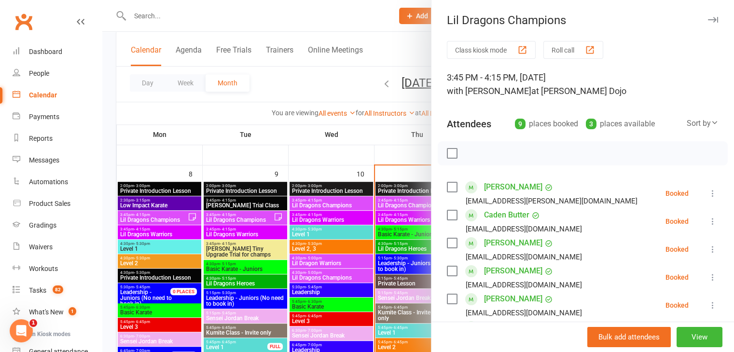
click at [365, 184] on div at bounding box center [418, 176] width 632 height 352
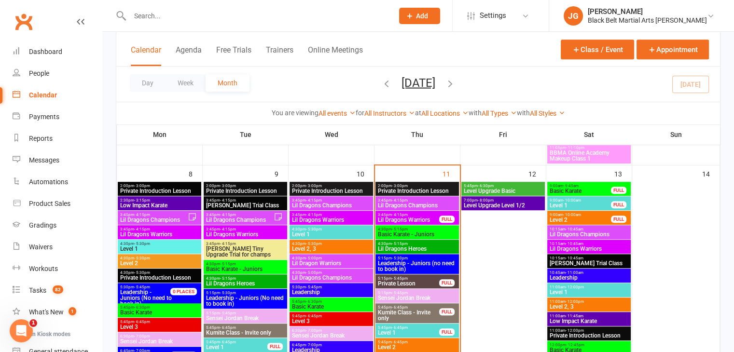
click at [417, 217] on span "Lil Dragons Warriors" at bounding box center [408, 220] width 62 height 6
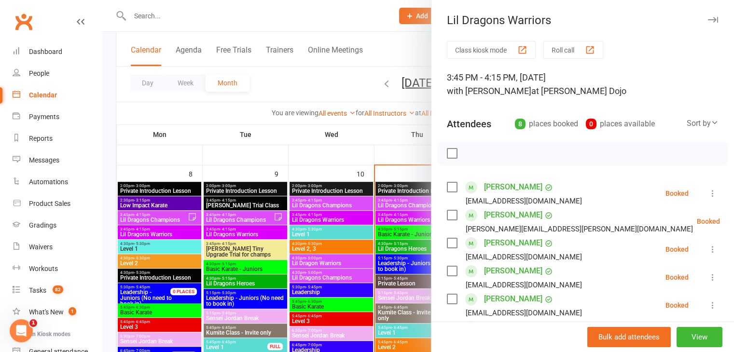
click at [349, 188] on div at bounding box center [418, 176] width 632 height 352
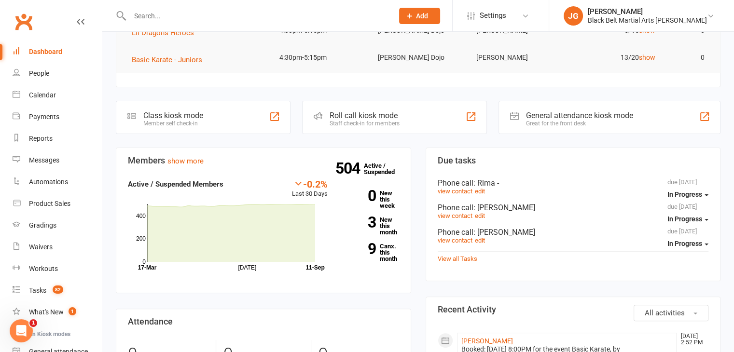
scroll to position [239, 0]
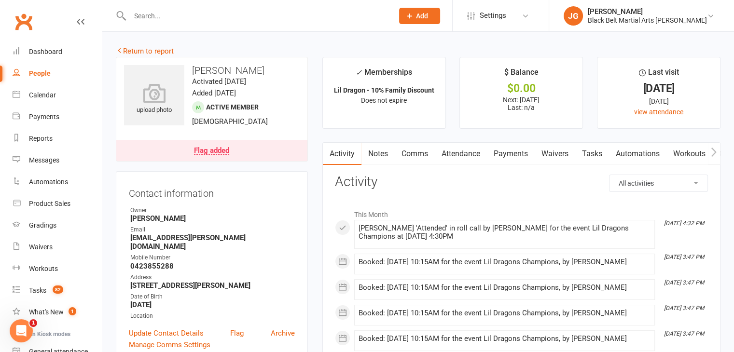
click at [258, 14] on input "text" at bounding box center [257, 16] width 260 height 14
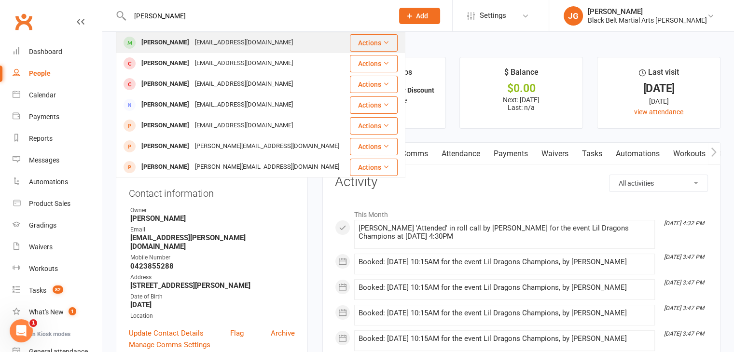
type input "annika rana"
click at [243, 38] on div "Shraddha207@gmail.com" at bounding box center [244, 43] width 104 height 14
